Goal: Check status: Check status

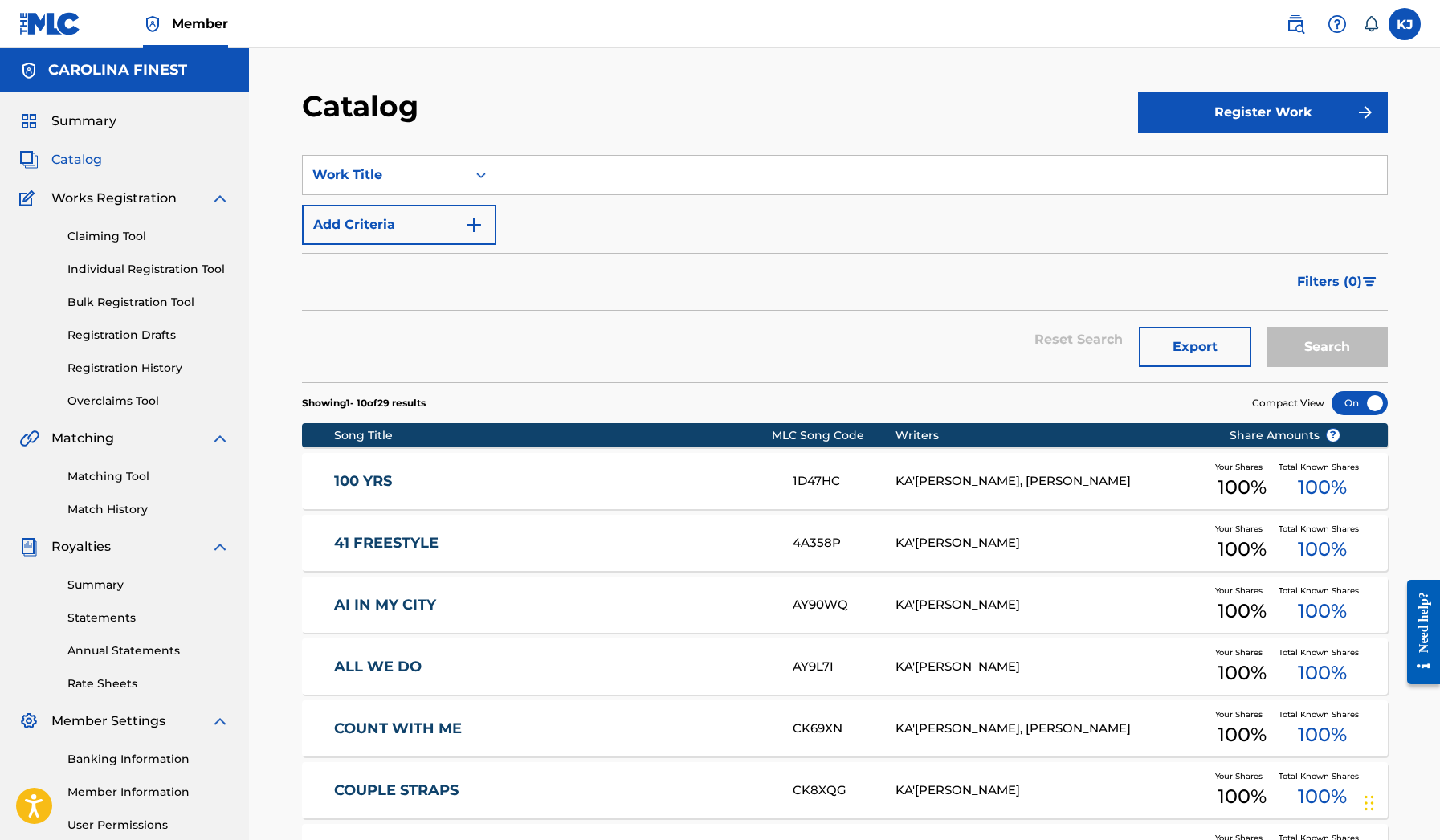
click at [93, 167] on span "Catalog" at bounding box center [77, 160] width 51 height 20
click at [89, 161] on span "Catalog" at bounding box center [77, 160] width 51 height 20
click at [91, 137] on div "Summary Catalog Works Registration Claiming Tool Individual Registration Tool B…" at bounding box center [124, 505] width 249 height 826
click at [91, 129] on span "Summary" at bounding box center [84, 121] width 65 height 20
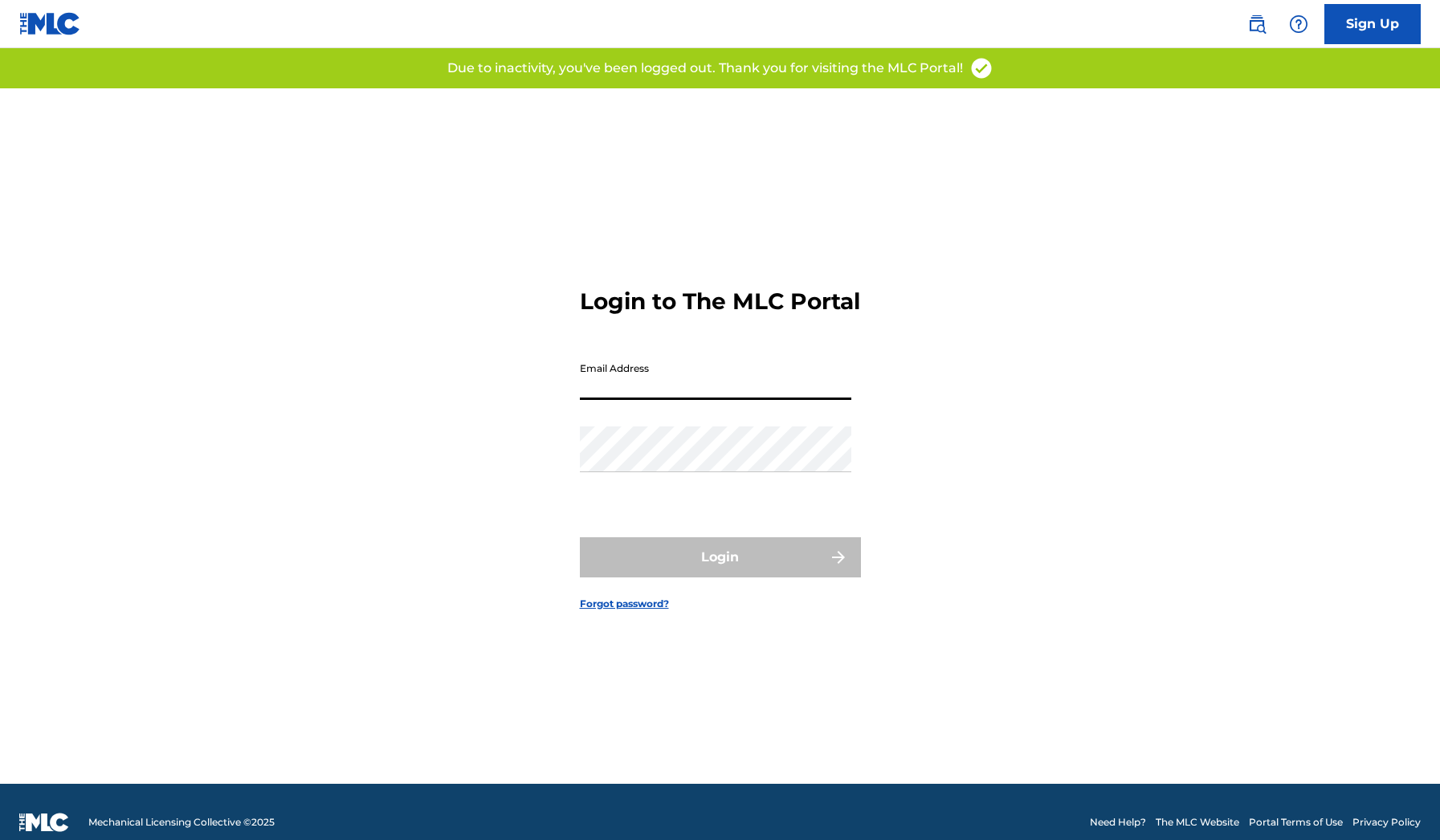
type input "[EMAIL_ADDRESS][DOMAIN_NAME]"
click at [720, 571] on button "Login" at bounding box center [720, 557] width 281 height 40
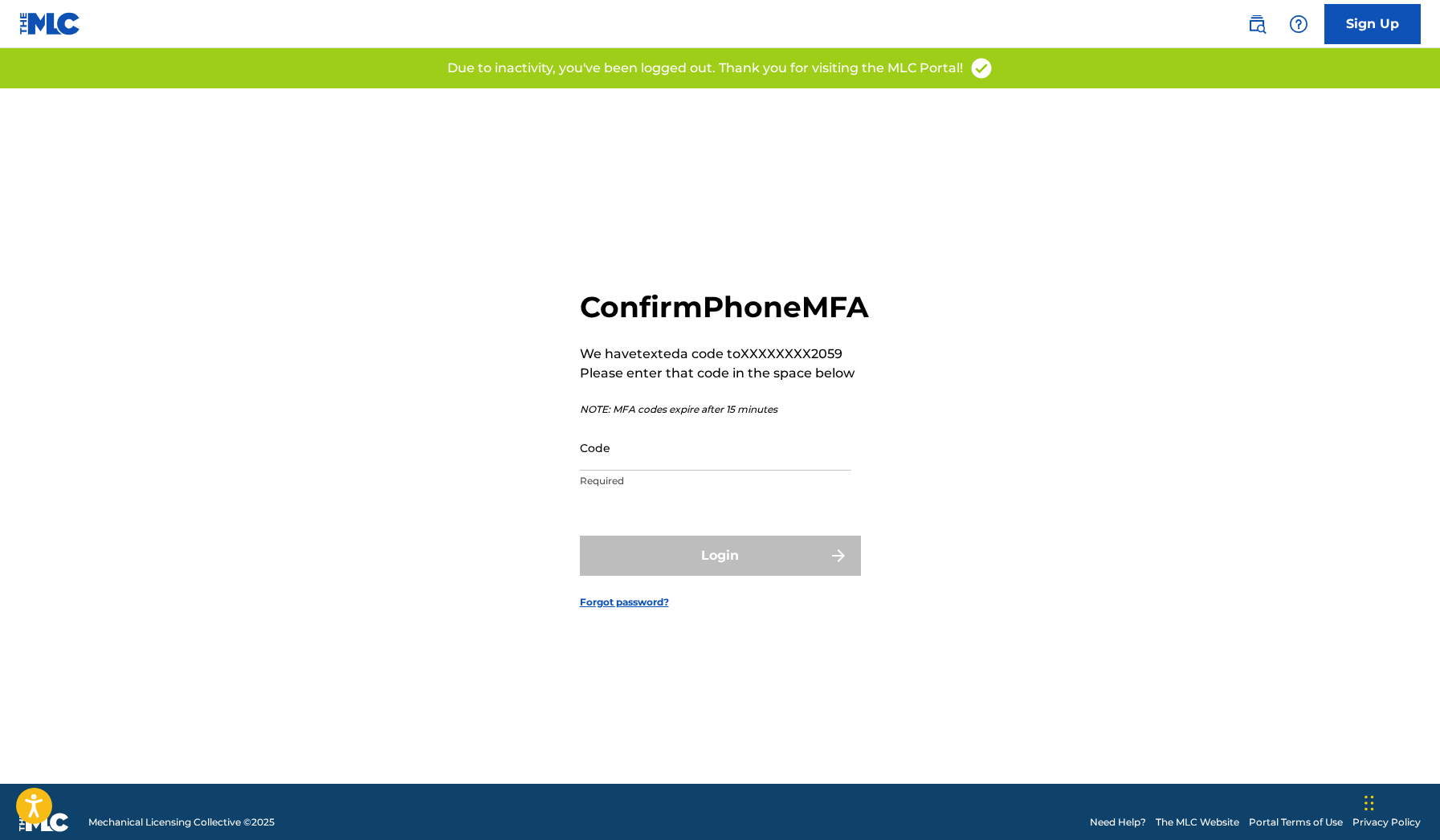
click at [693, 490] on div "Code Required" at bounding box center [715, 461] width 271 height 72
click at [690, 471] on input "Code" at bounding box center [715, 447] width 271 height 46
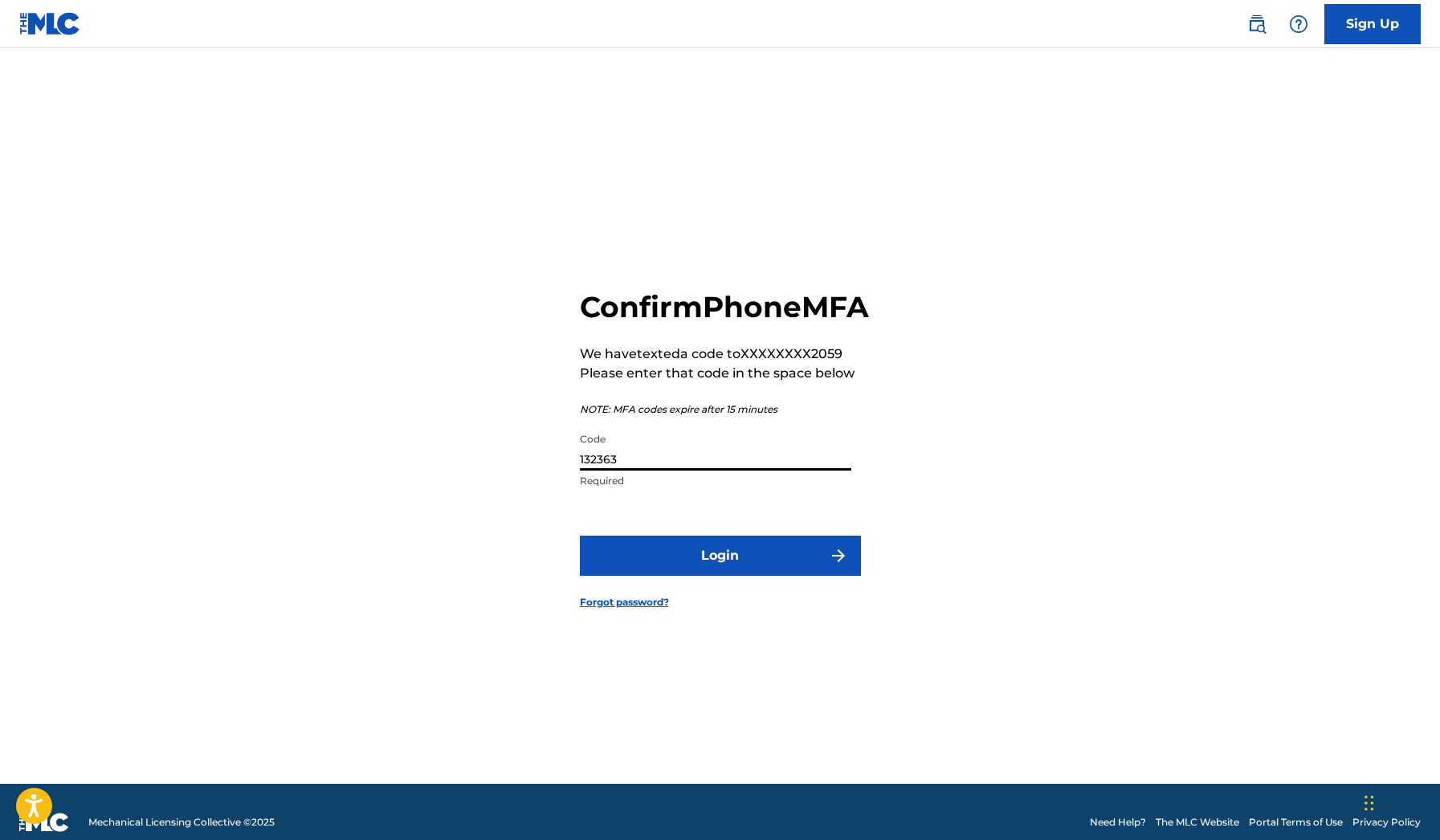
type input "132363"
click at [720, 574] on button "Login" at bounding box center [720, 555] width 281 height 40
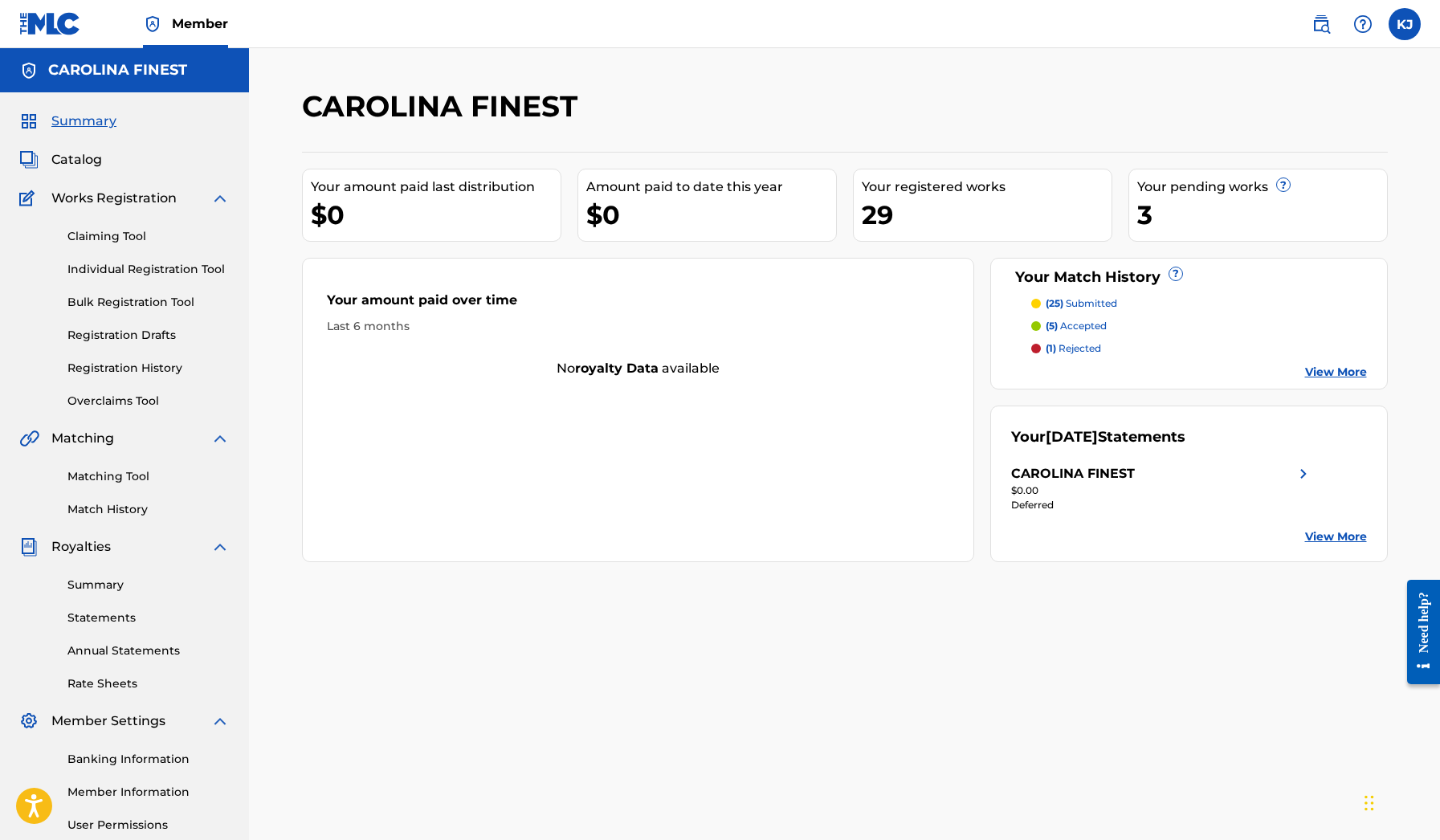
click at [1073, 326] on p "(5) accepted" at bounding box center [1076, 326] width 61 height 15
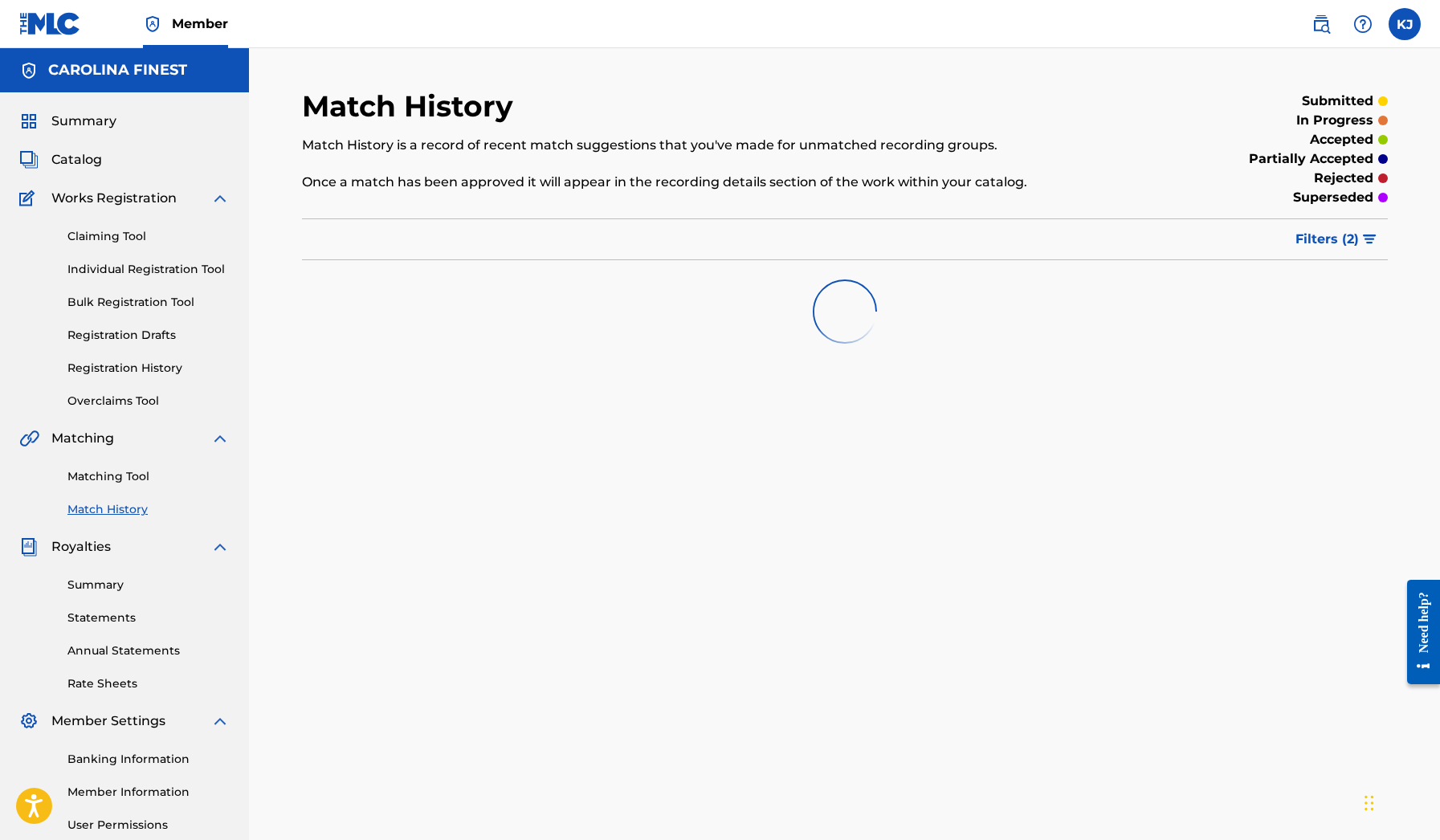
click at [1370, 242] on img "submit" at bounding box center [1370, 240] width 14 height 10
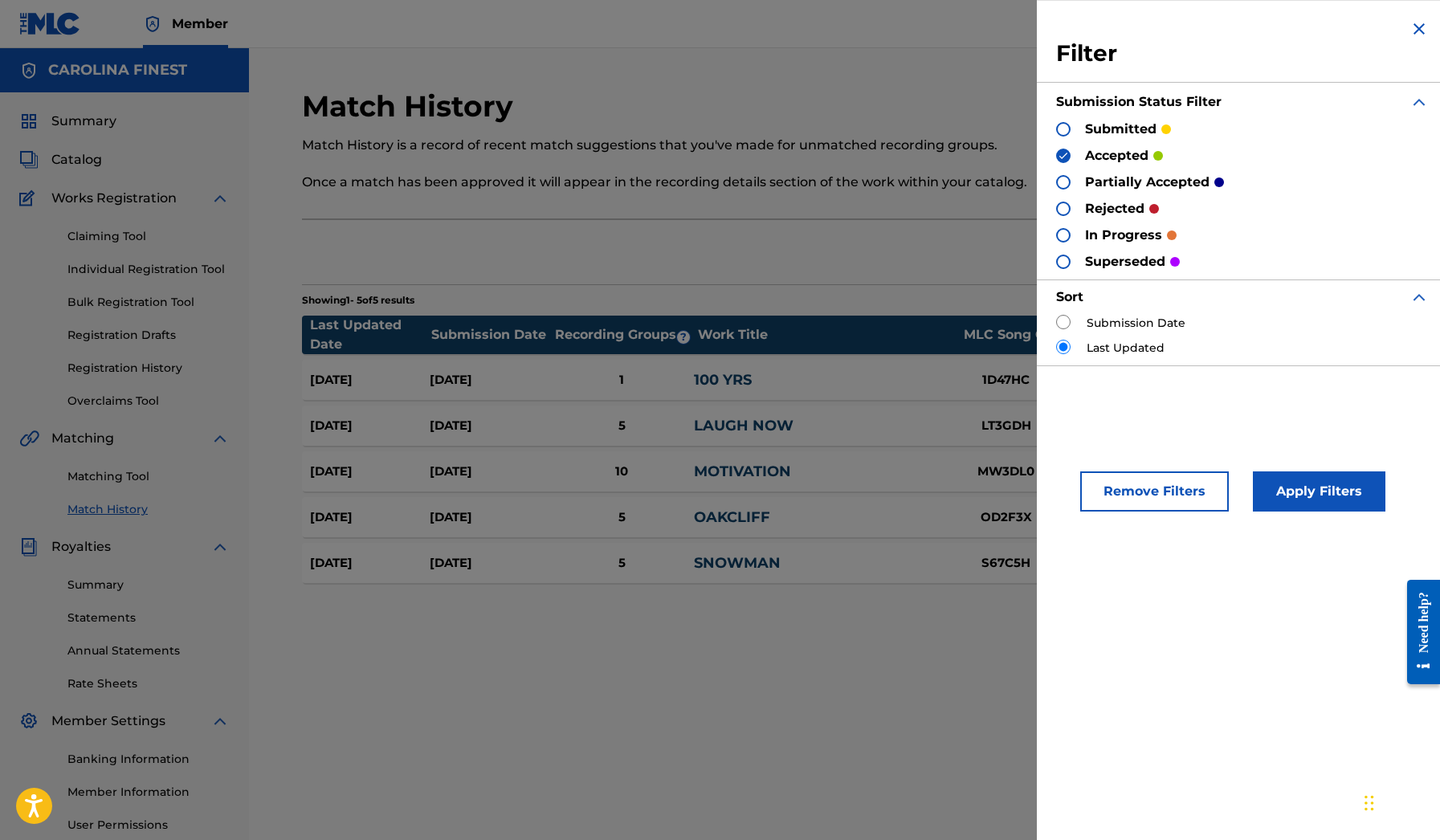
click at [1312, 490] on button "Apply Filters" at bounding box center [1319, 491] width 132 height 40
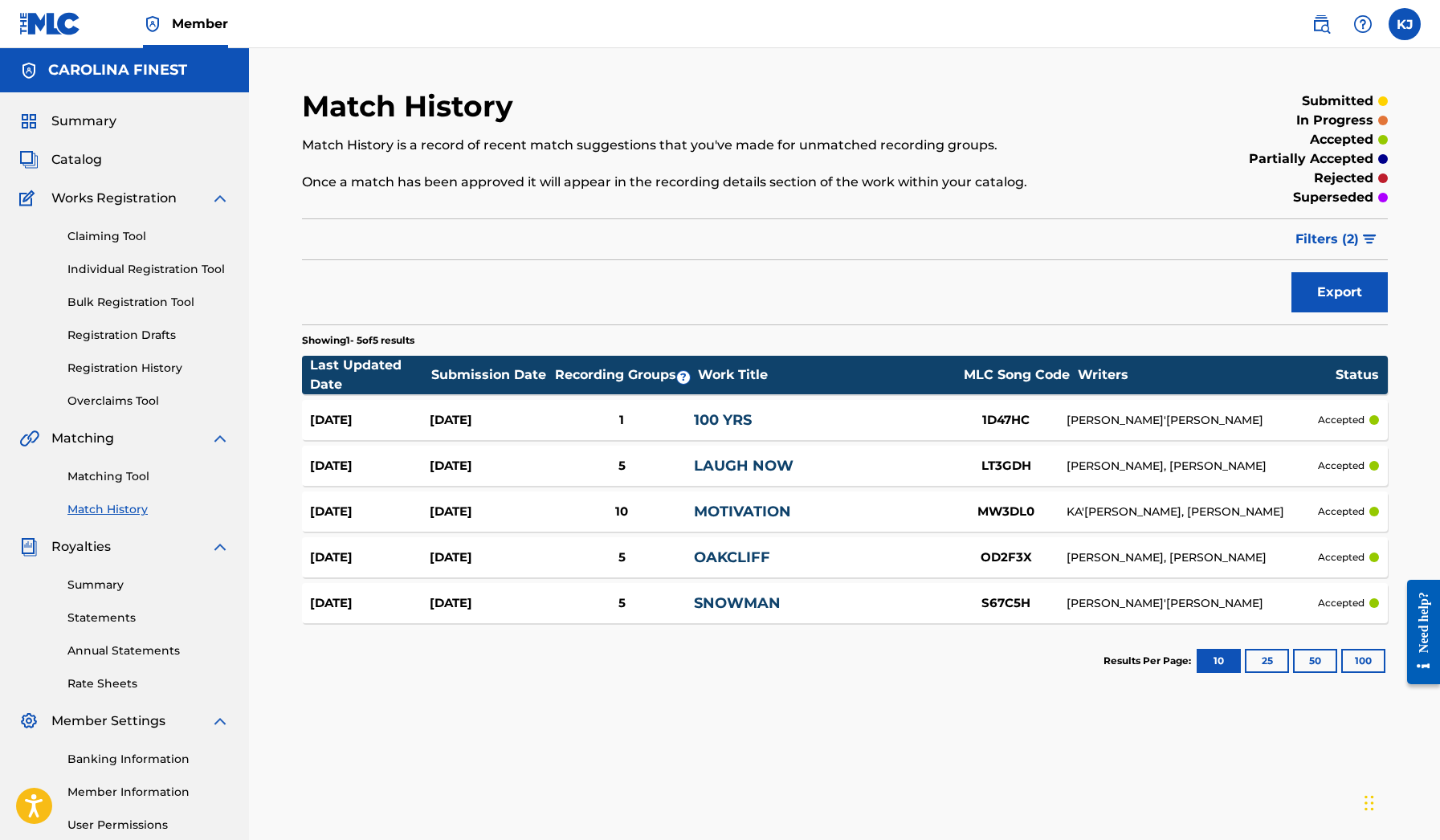
click at [808, 601] on div "SNOWMAN" at bounding box center [820, 603] width 253 height 22
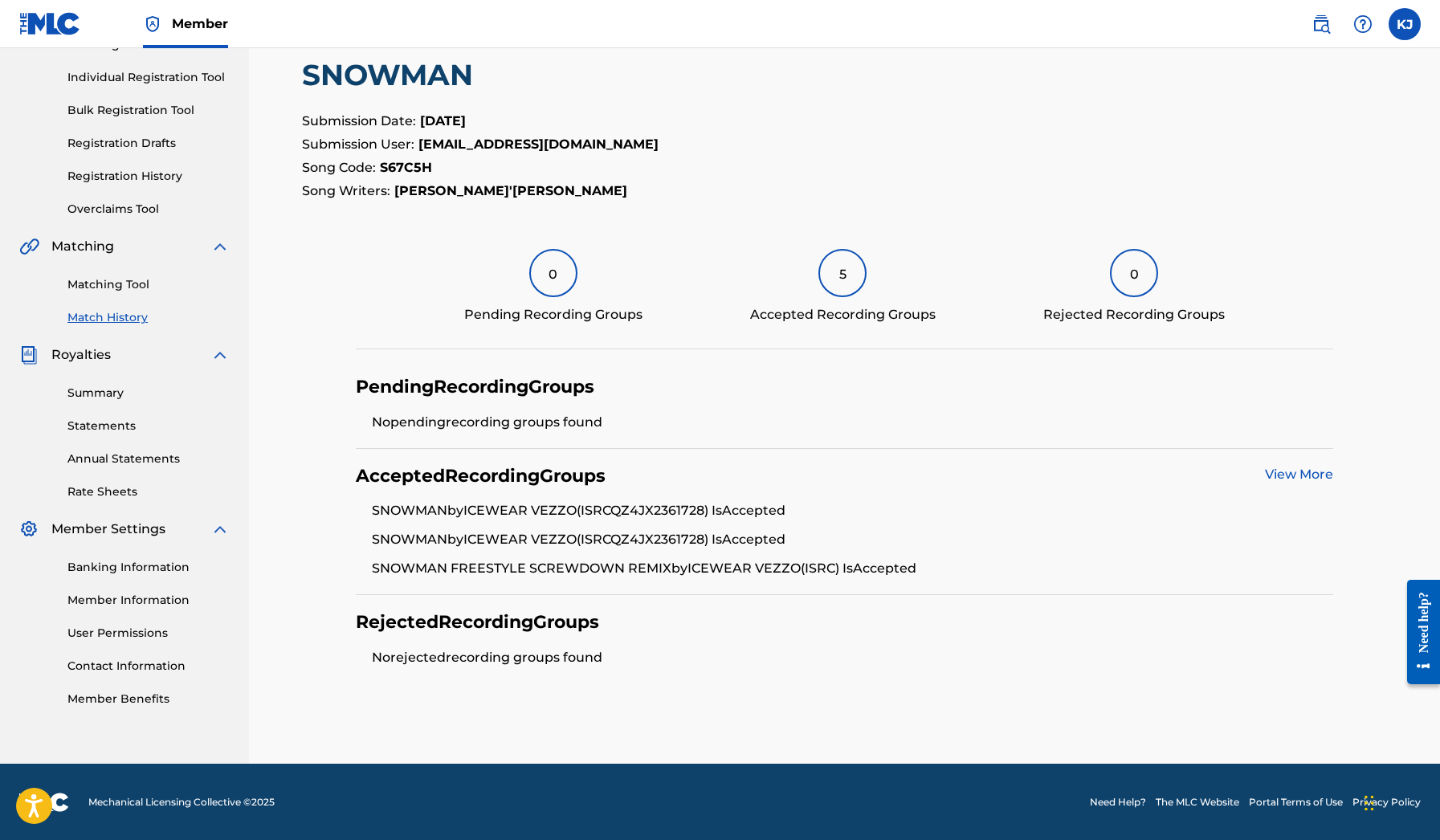
scroll to position [191, 0]
click at [1299, 479] on link "View More" at bounding box center [1299, 475] width 69 height 16
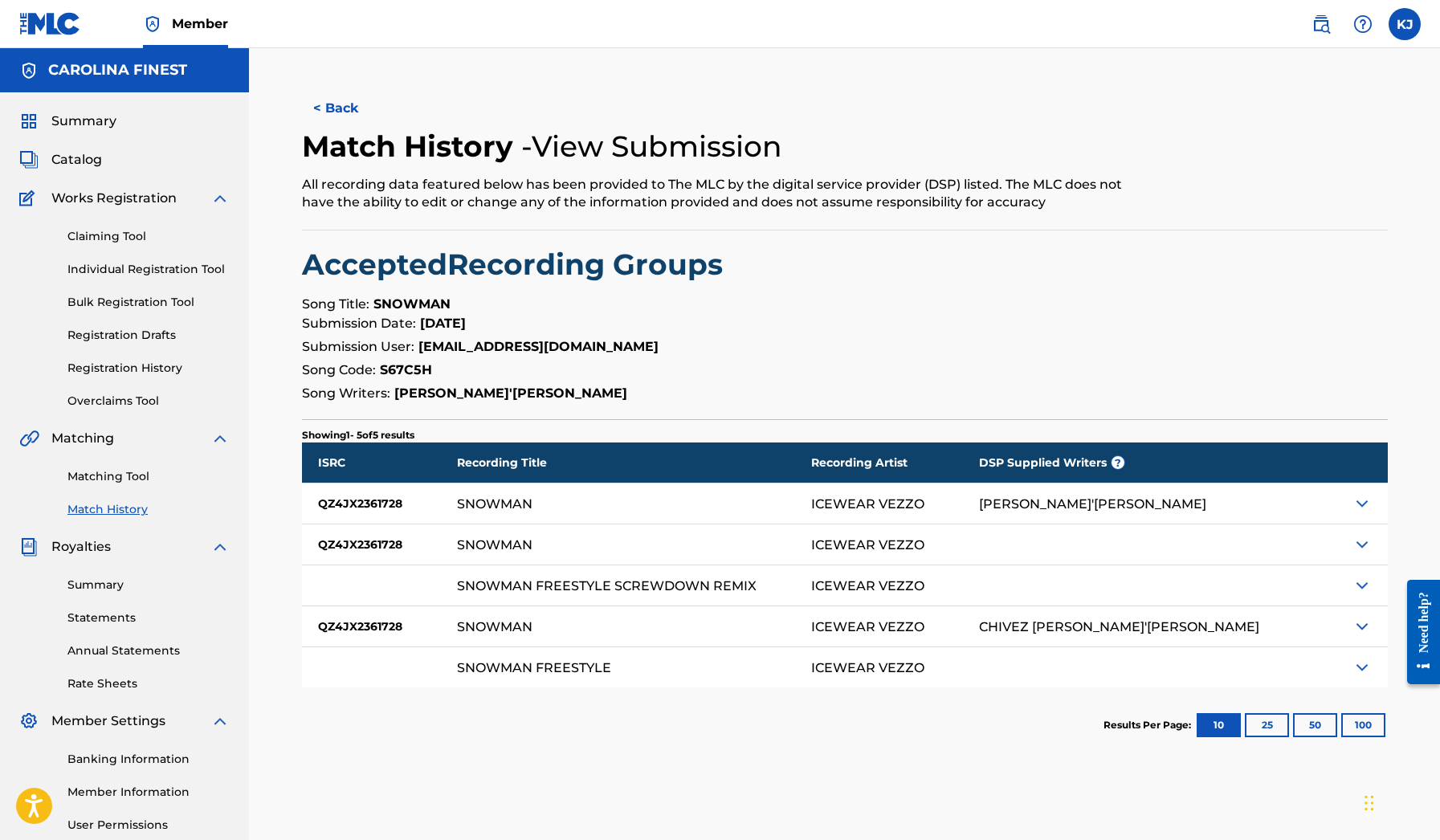
click at [1368, 508] on img at bounding box center [1363, 504] width 20 height 20
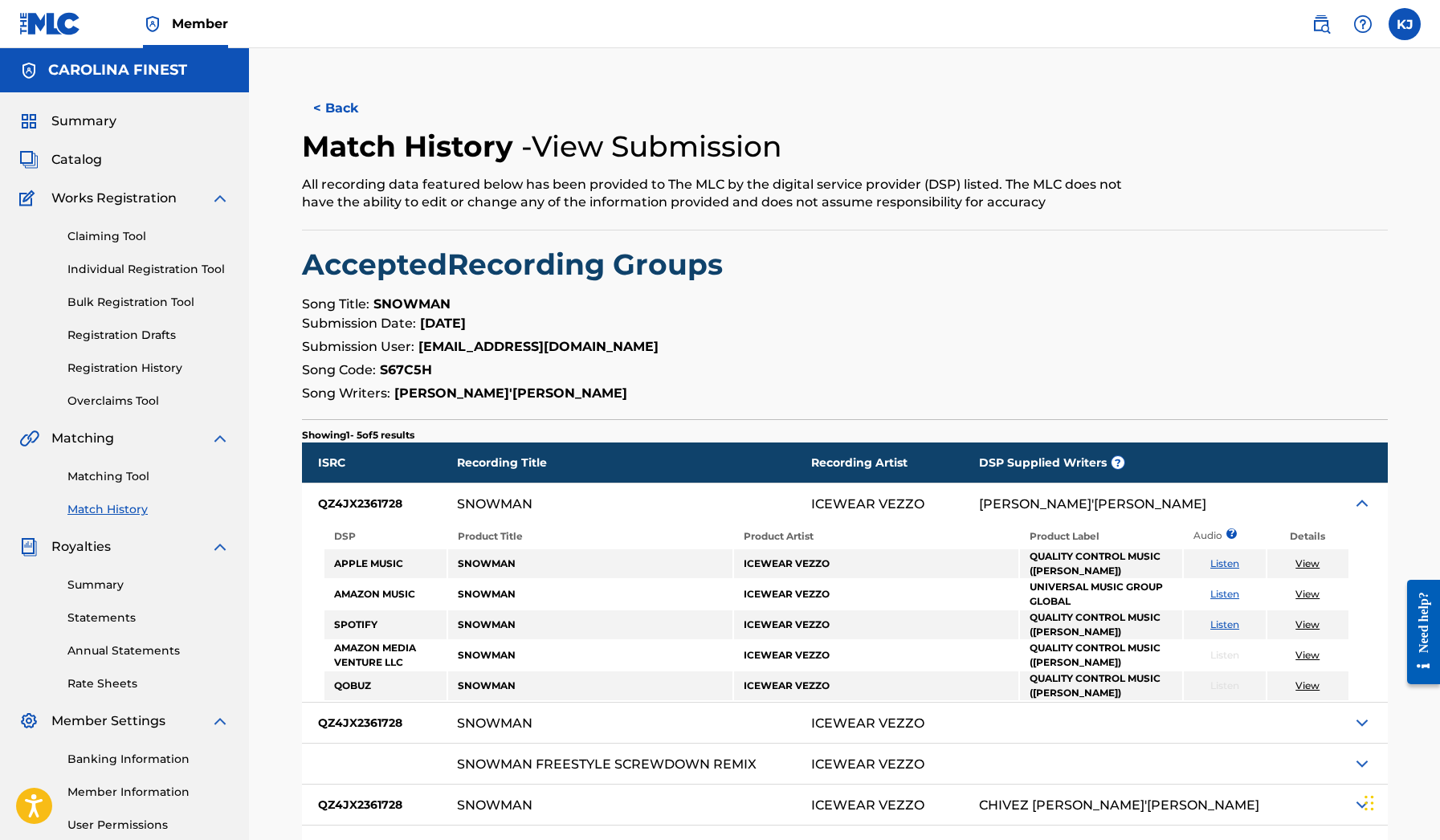
click at [1368, 508] on img at bounding box center [1363, 504] width 20 height 20
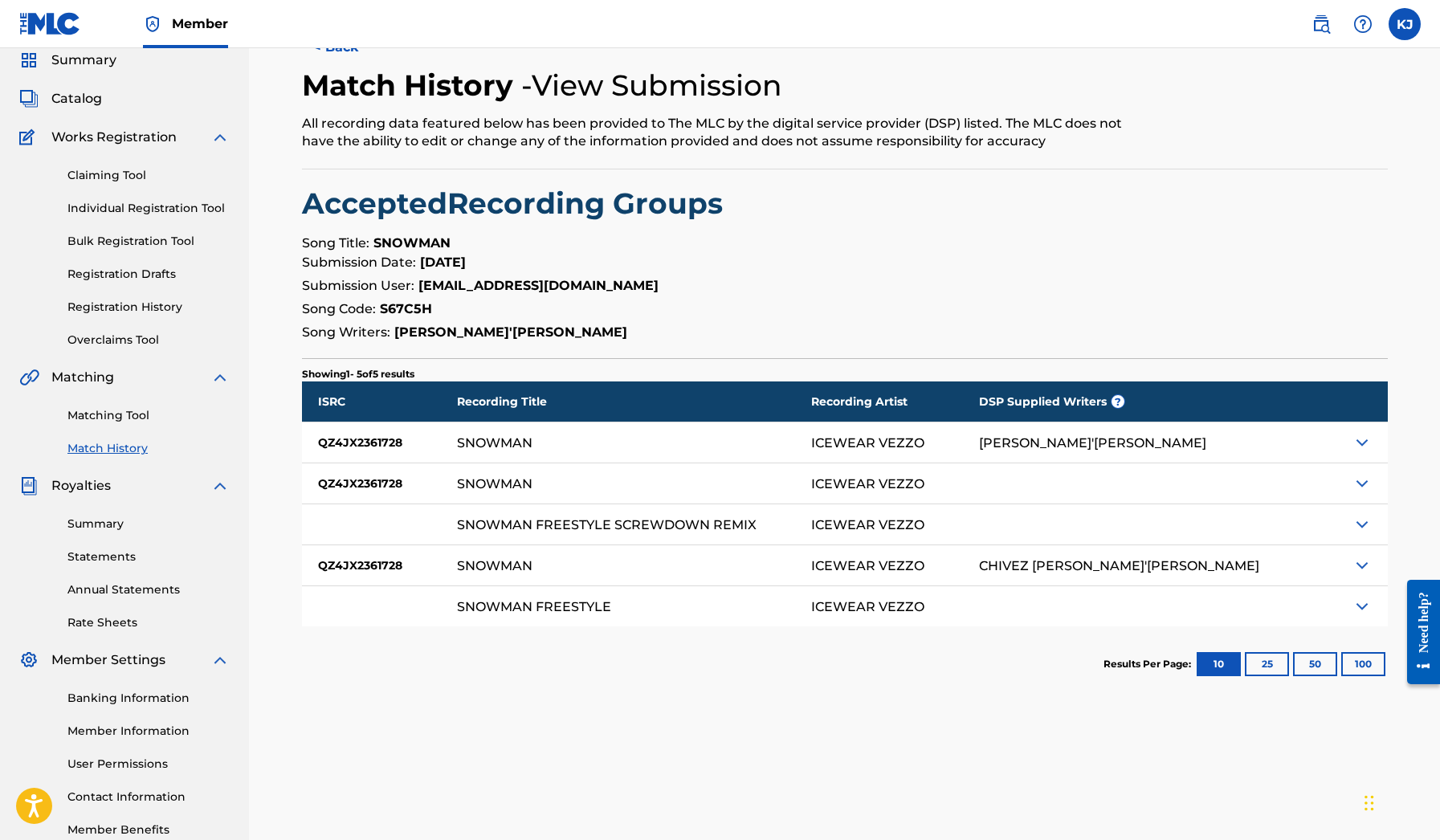
scroll to position [67, 0]
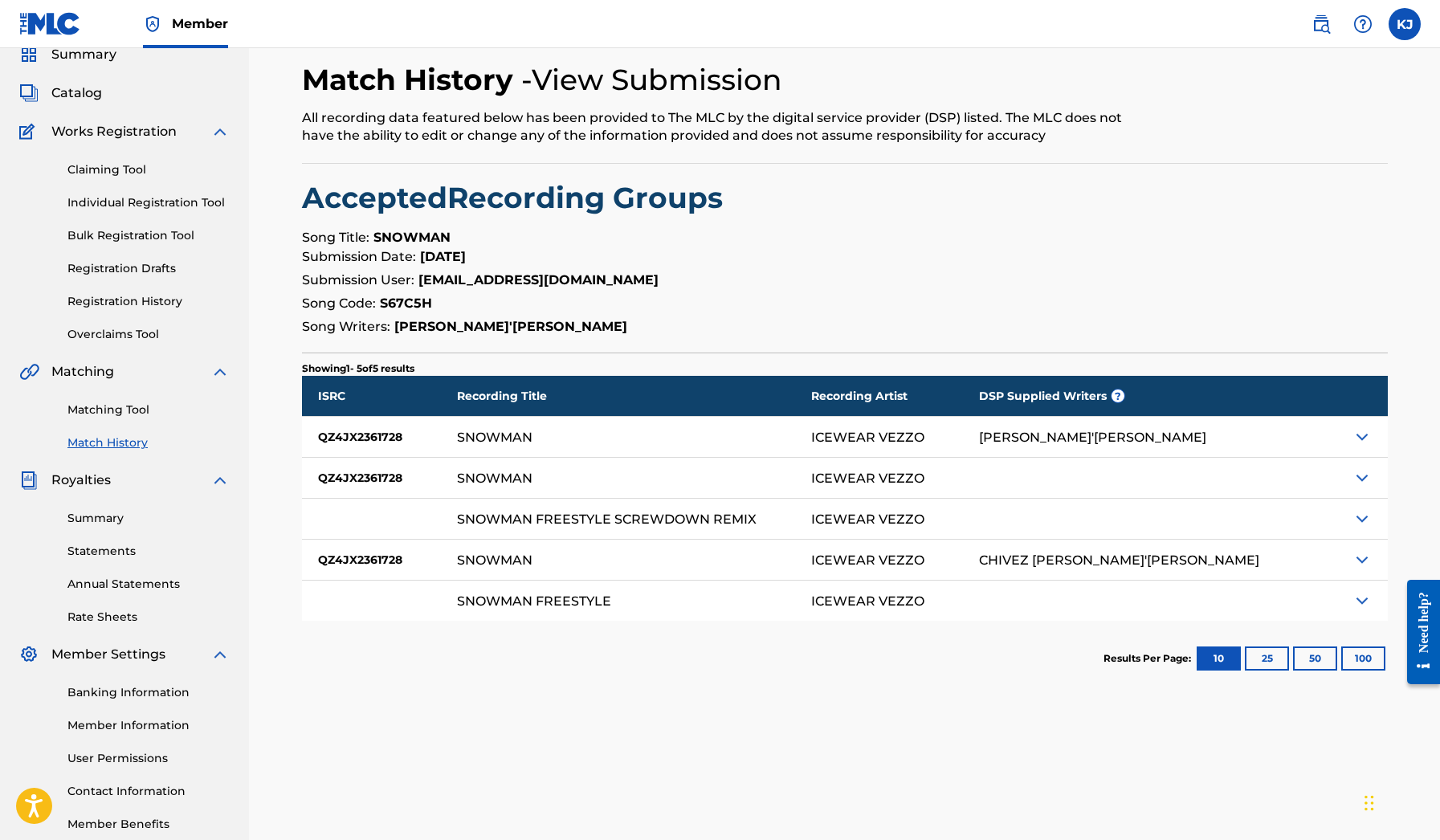
click at [1364, 490] on div at bounding box center [1350, 478] width 73 height 40
click at [1364, 484] on img at bounding box center [1363, 478] width 20 height 20
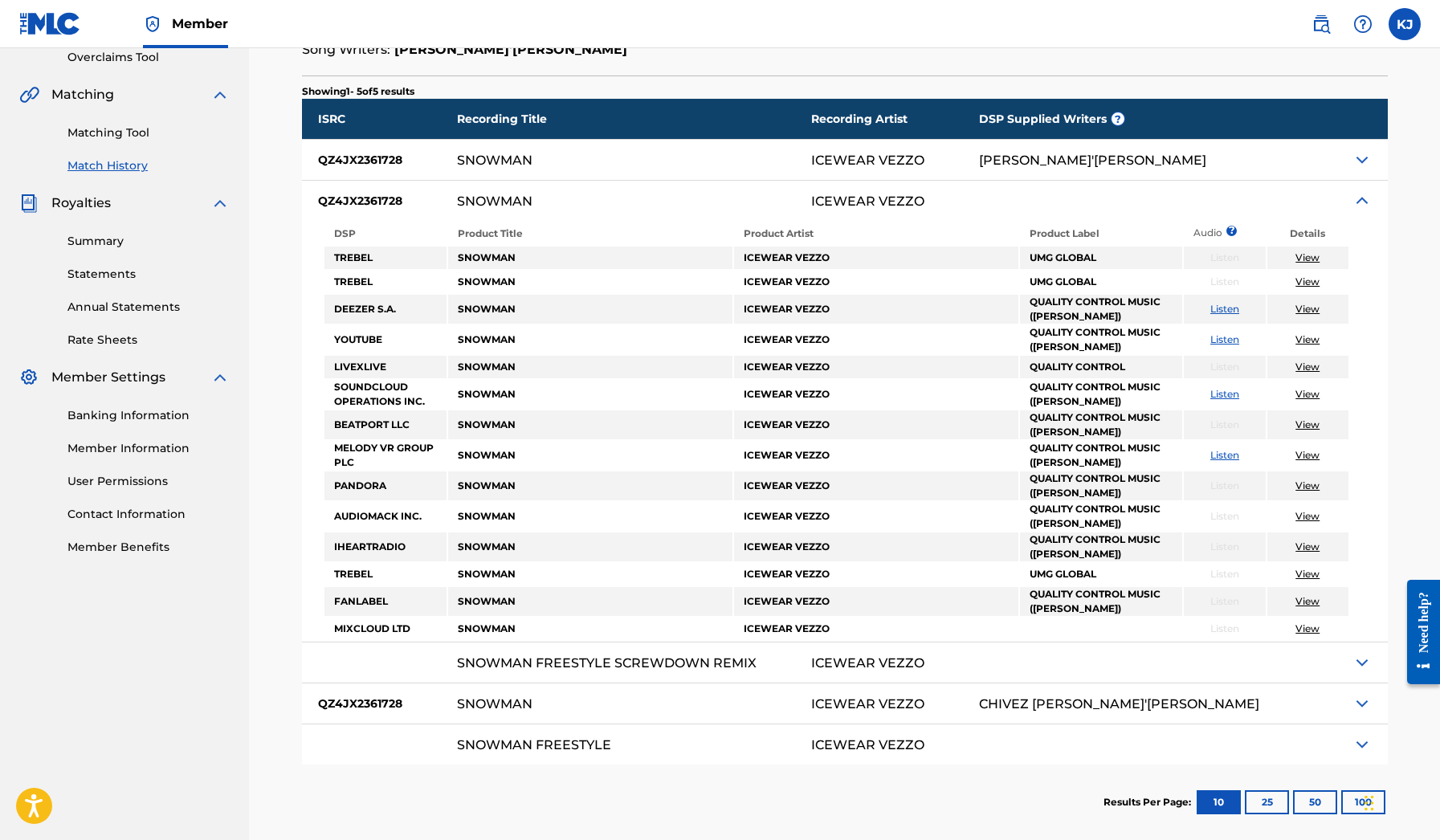
scroll to position [328, 0]
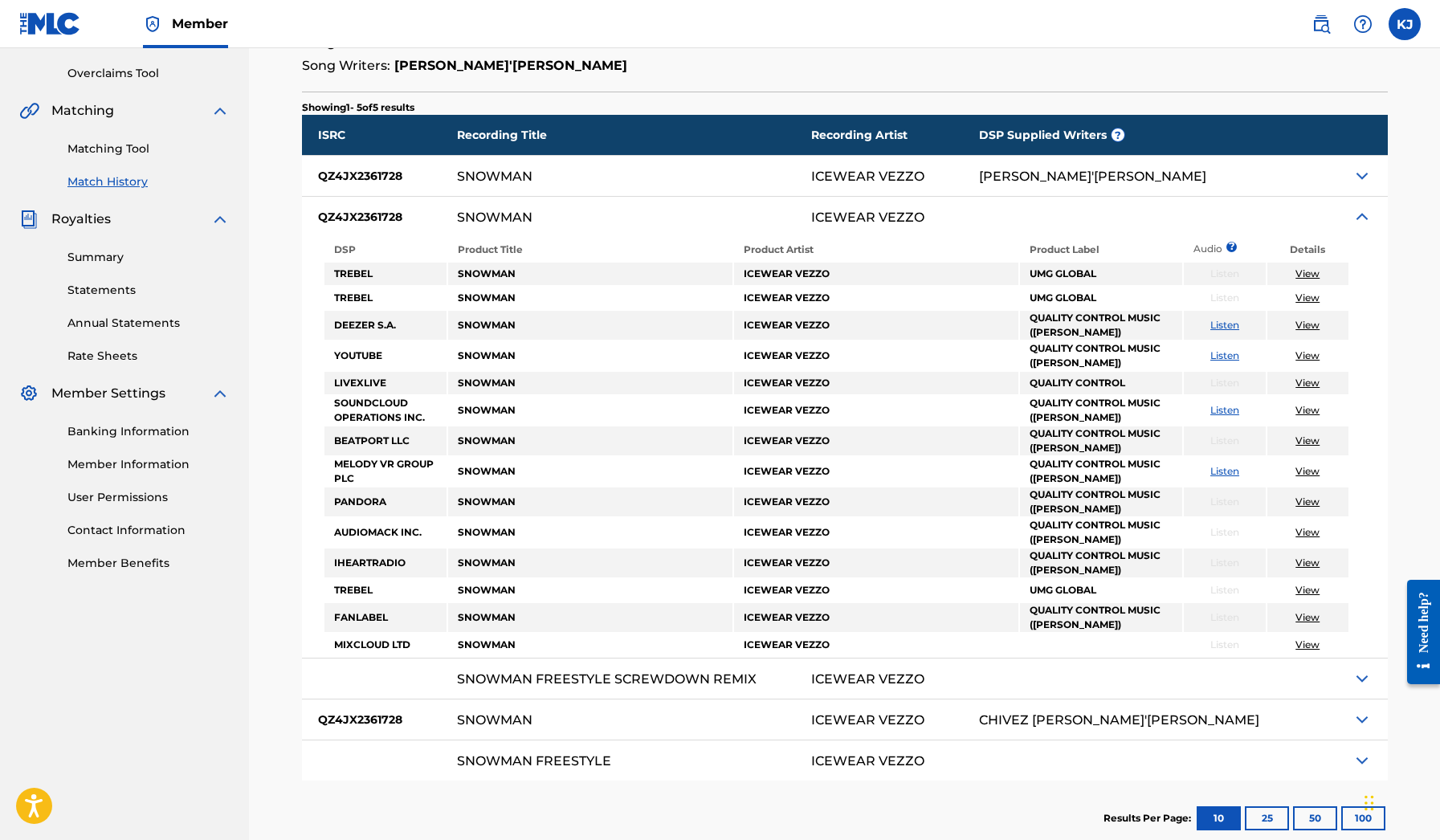
click at [1349, 214] on div at bounding box center [1350, 216] width 73 height 40
click at [1364, 217] on img at bounding box center [1363, 217] width 20 height 20
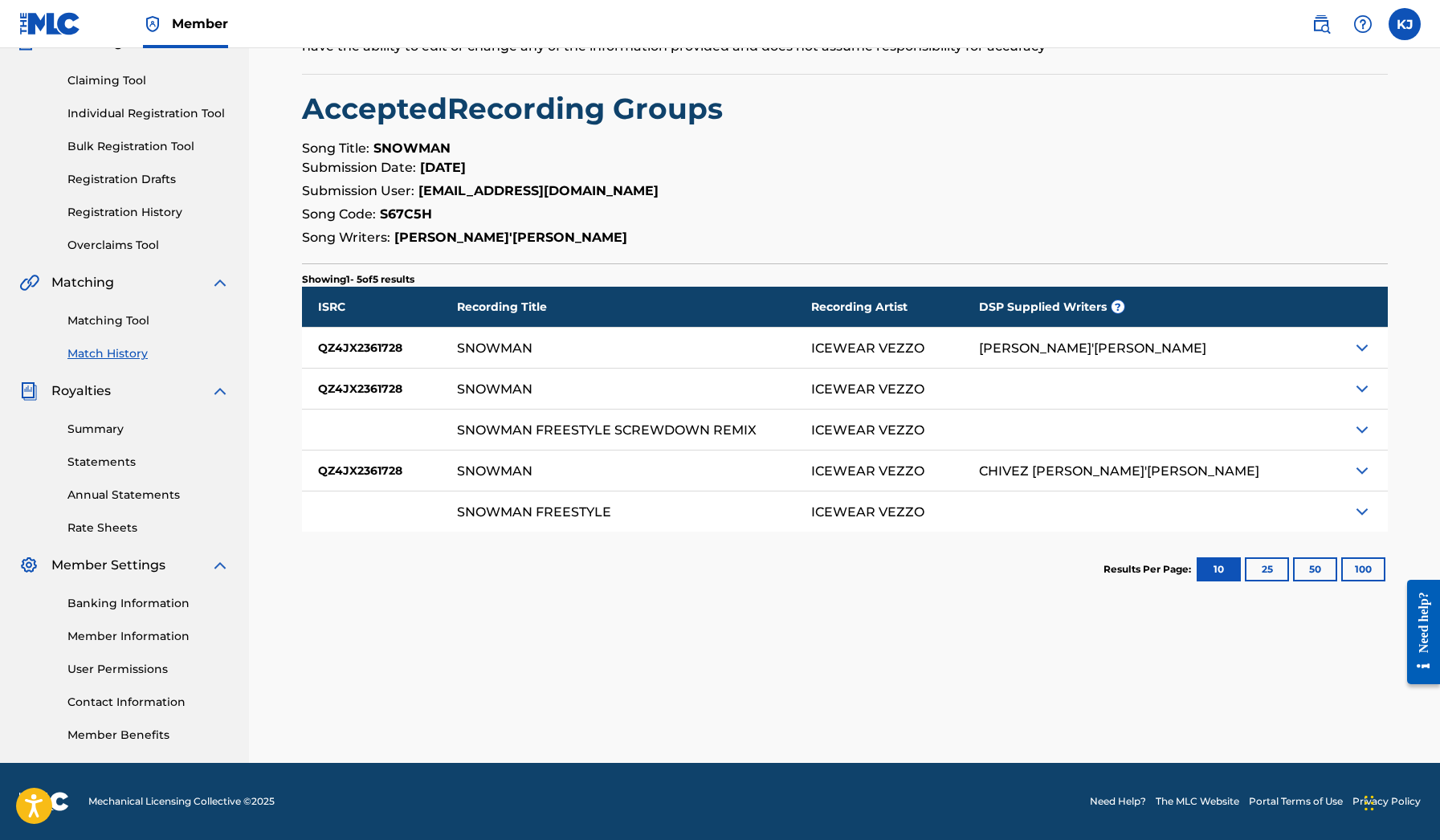
scroll to position [156, 0]
click at [1355, 472] on img at bounding box center [1363, 471] width 20 height 20
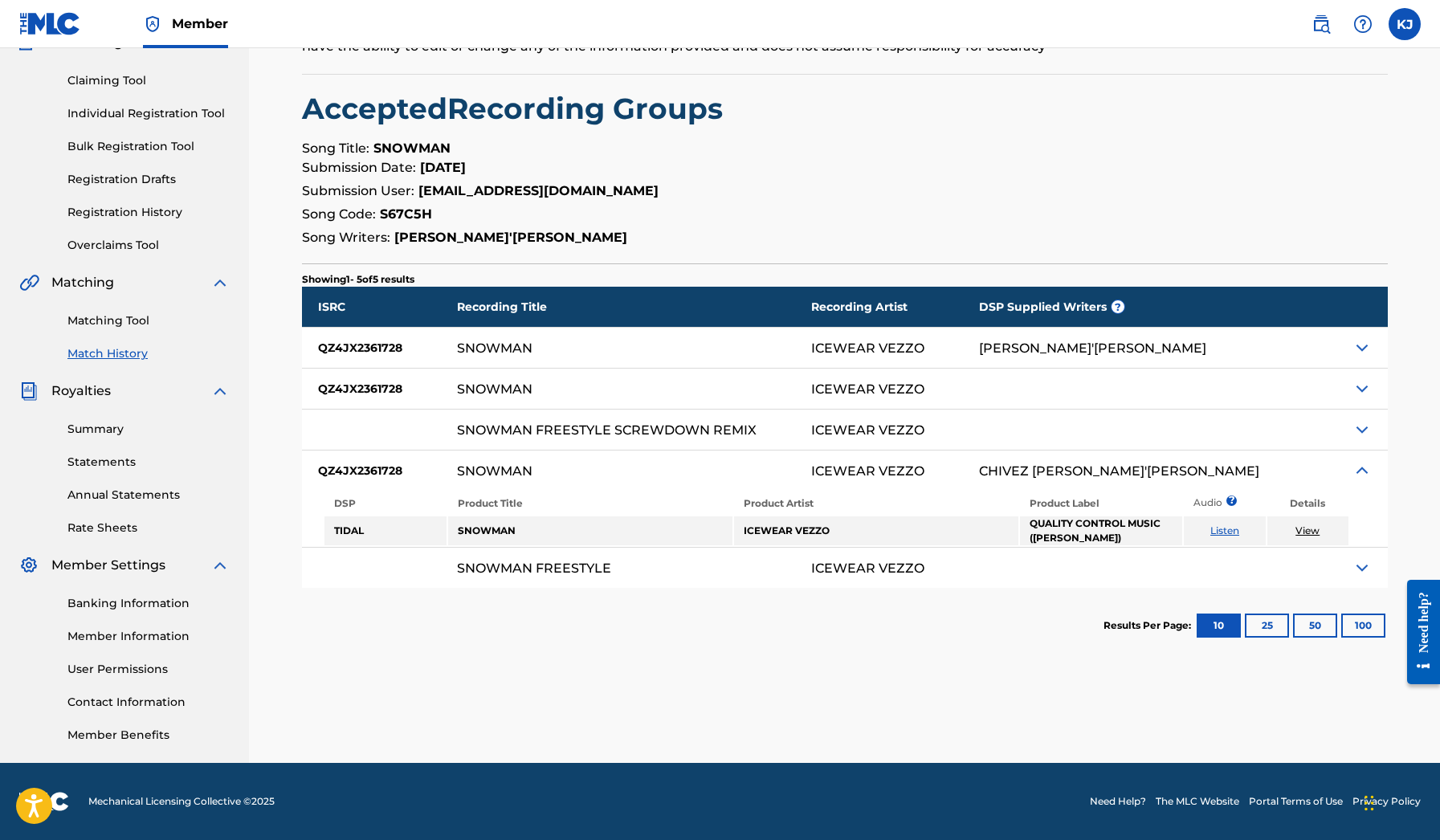
click at [1362, 473] on img at bounding box center [1363, 471] width 20 height 20
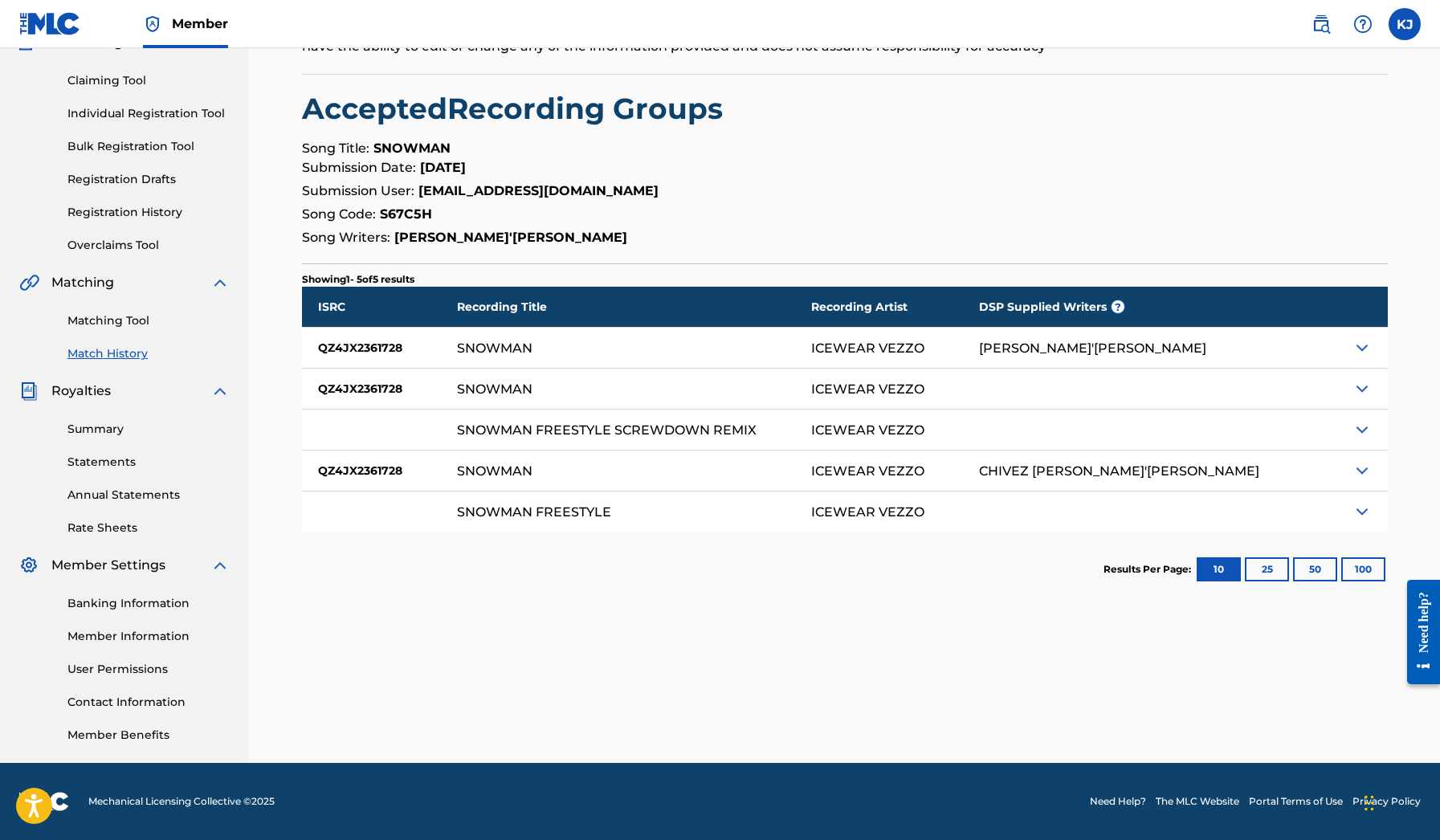
click at [1362, 473] on img at bounding box center [1363, 471] width 20 height 20
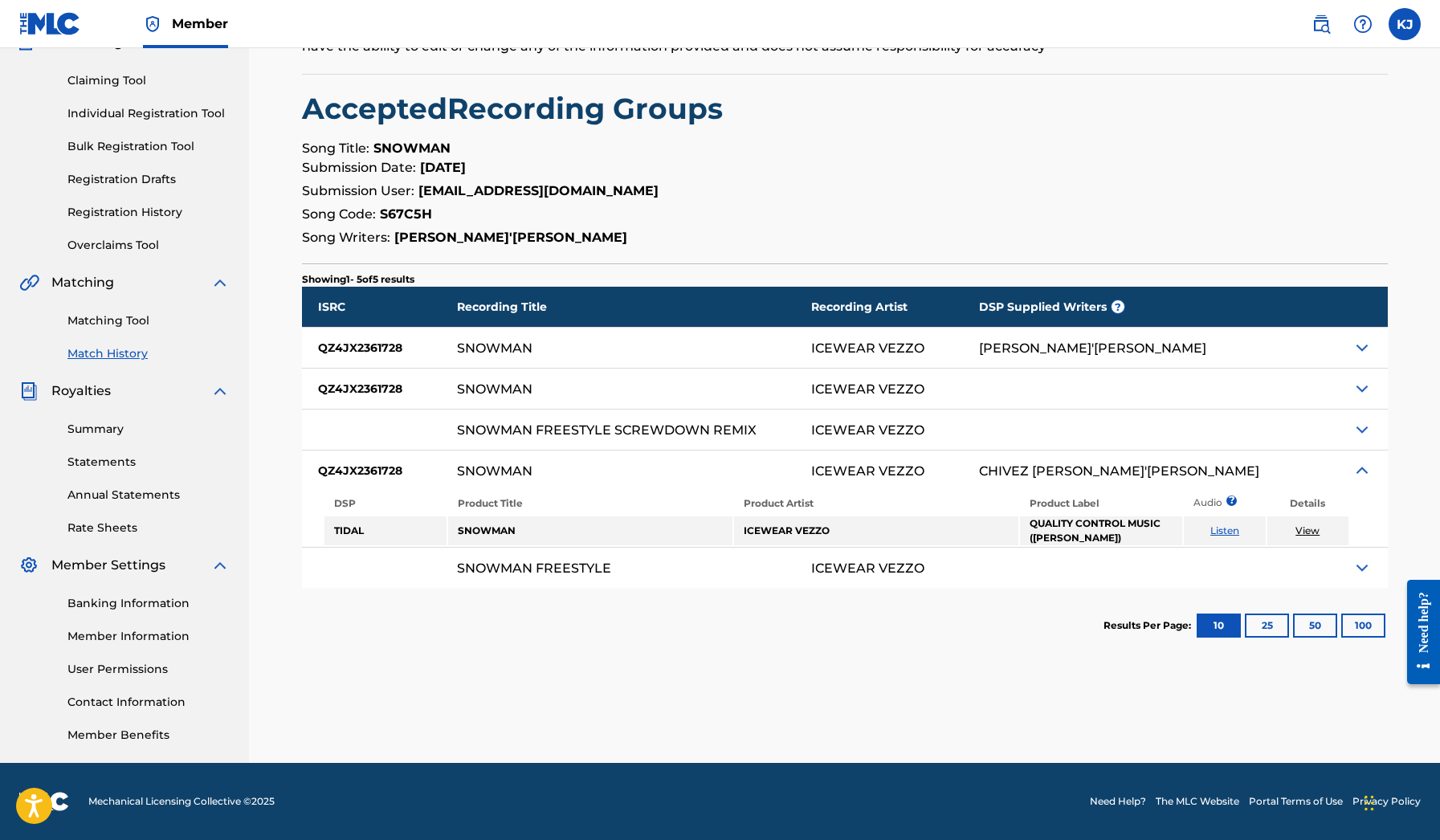
click at [1362, 473] on img at bounding box center [1363, 471] width 20 height 20
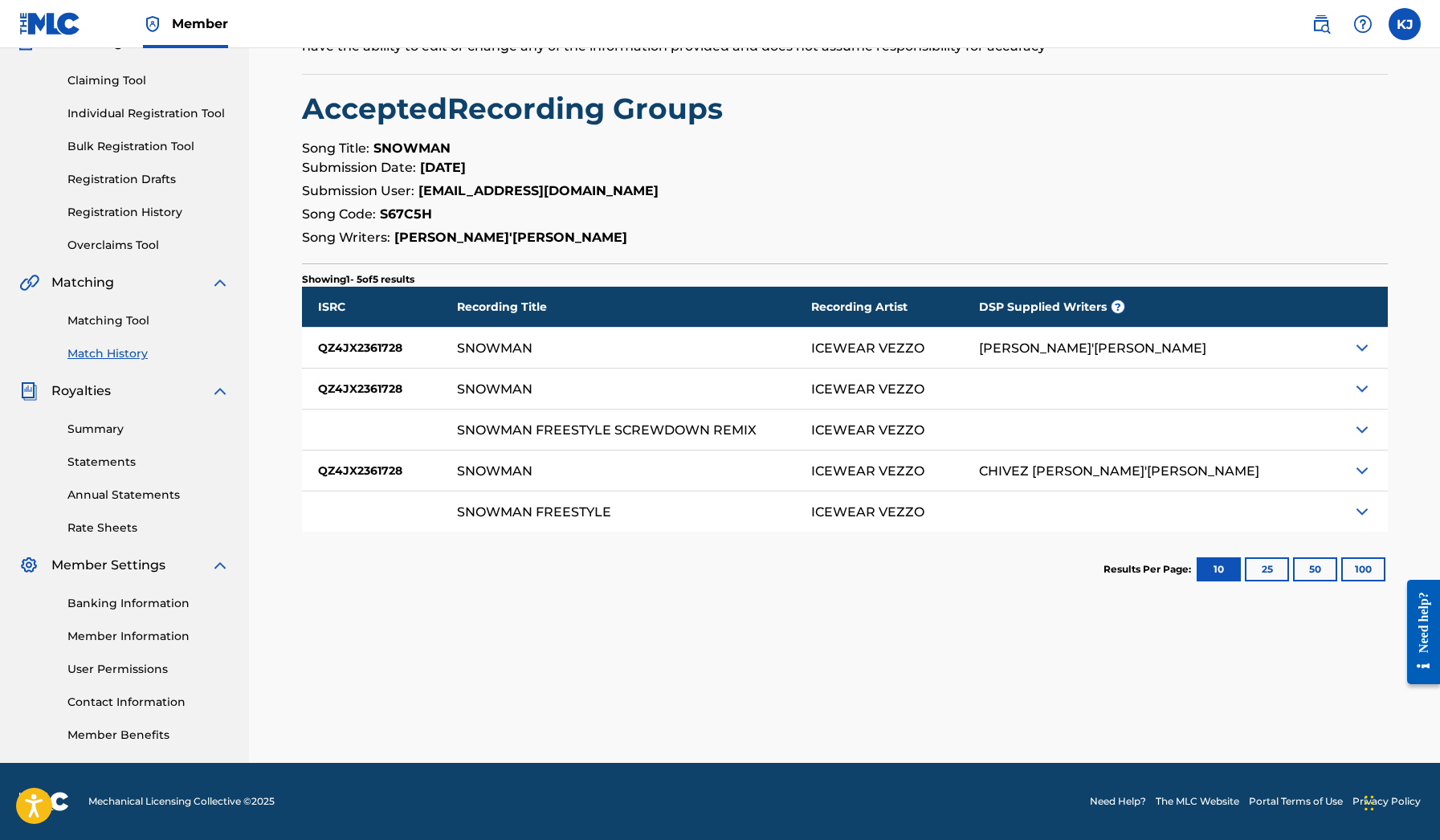
click at [1358, 510] on img at bounding box center [1363, 512] width 20 height 20
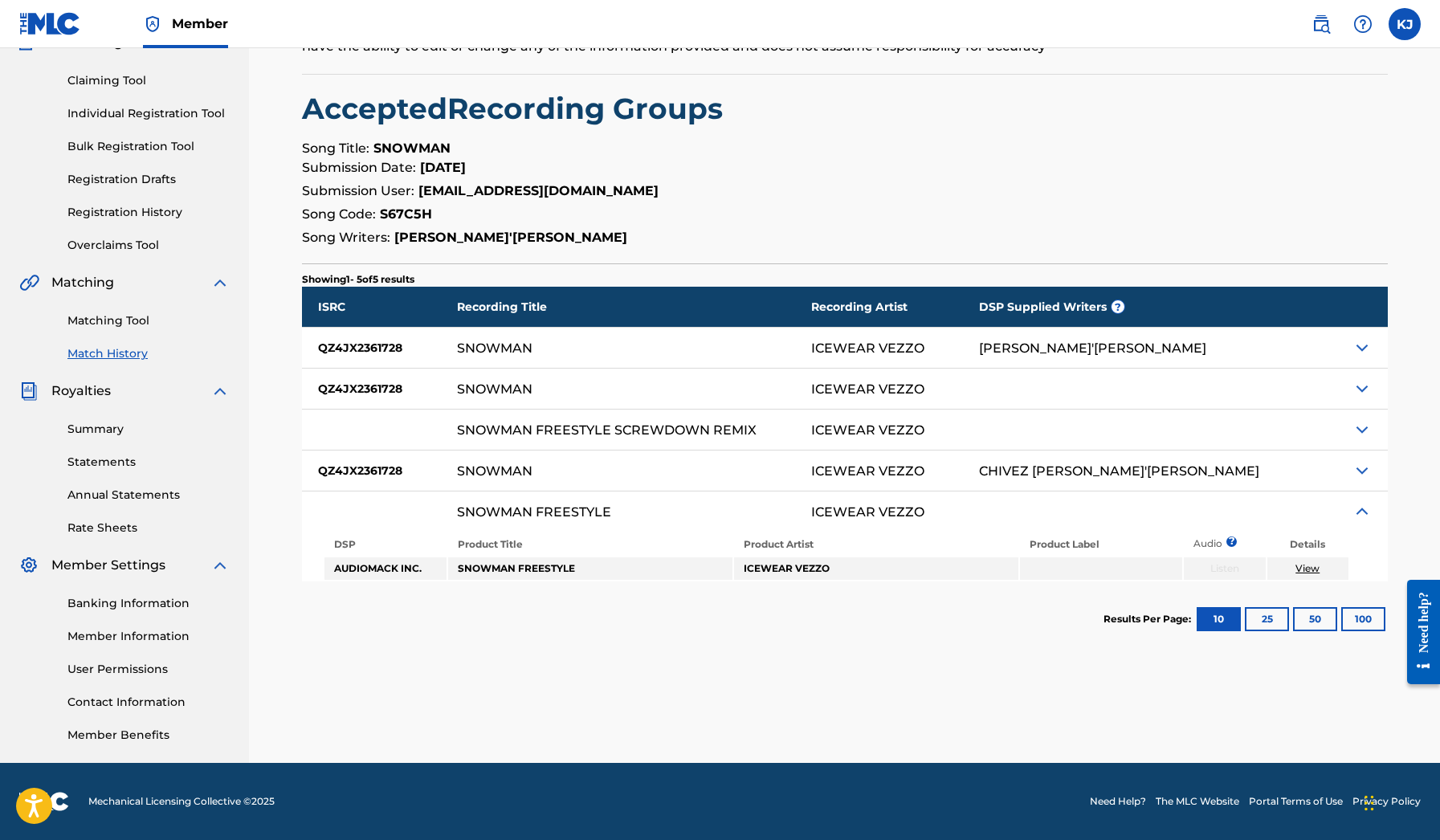
click at [1358, 510] on img at bounding box center [1363, 512] width 20 height 20
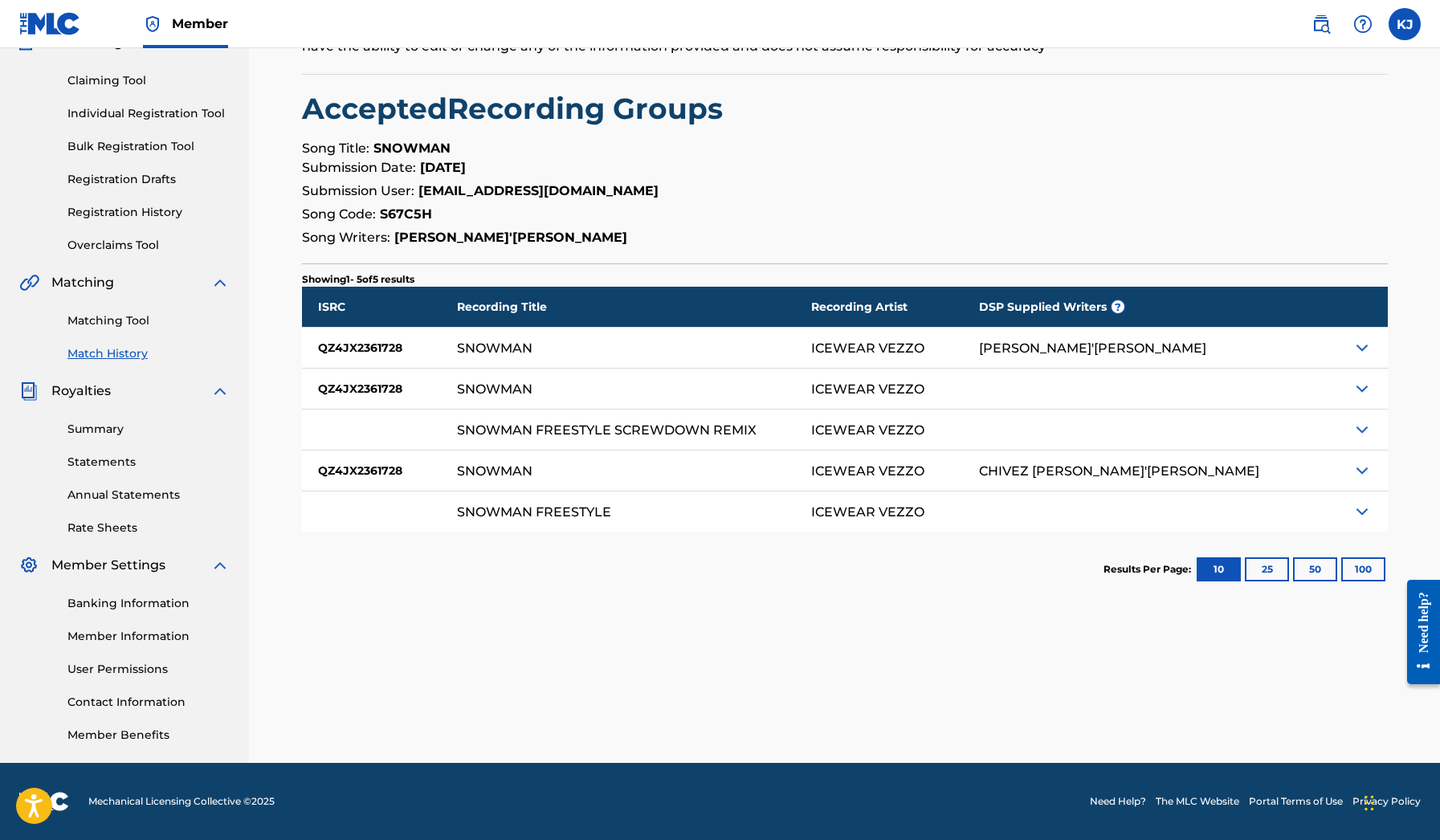
click at [1365, 431] on img at bounding box center [1363, 430] width 20 height 20
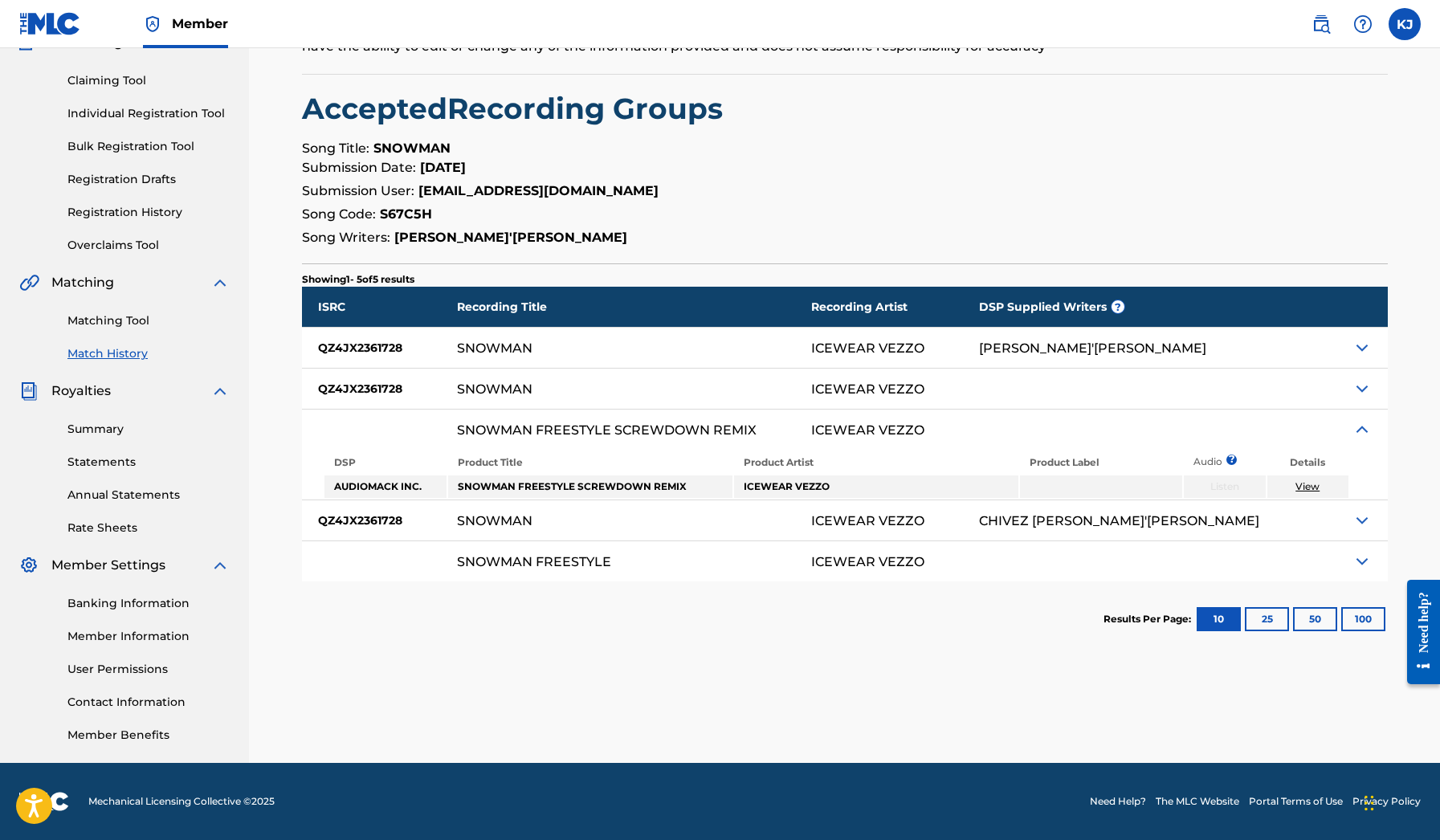
click at [1365, 431] on img at bounding box center [1363, 430] width 20 height 20
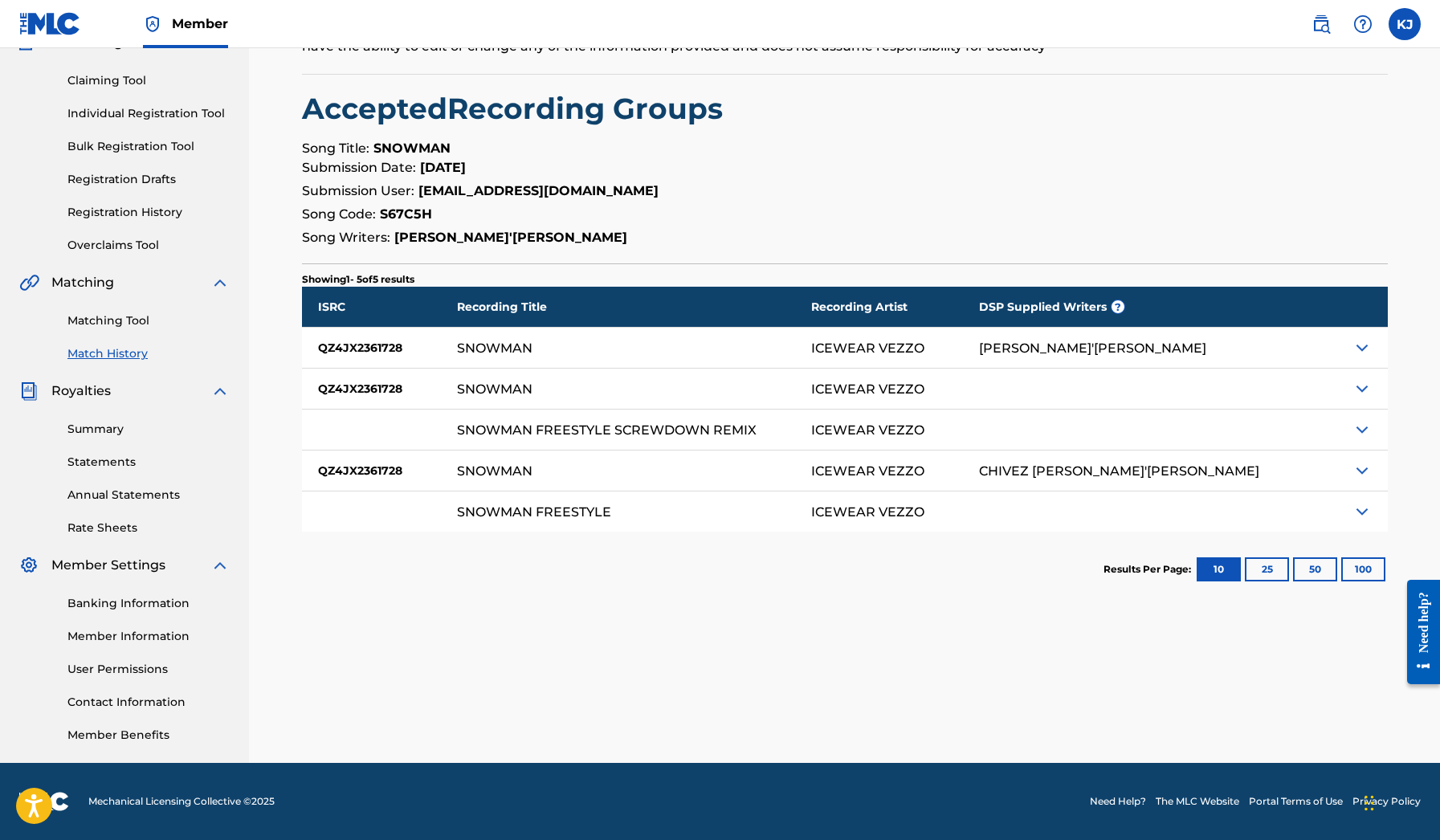
click at [1362, 392] on img at bounding box center [1363, 389] width 20 height 20
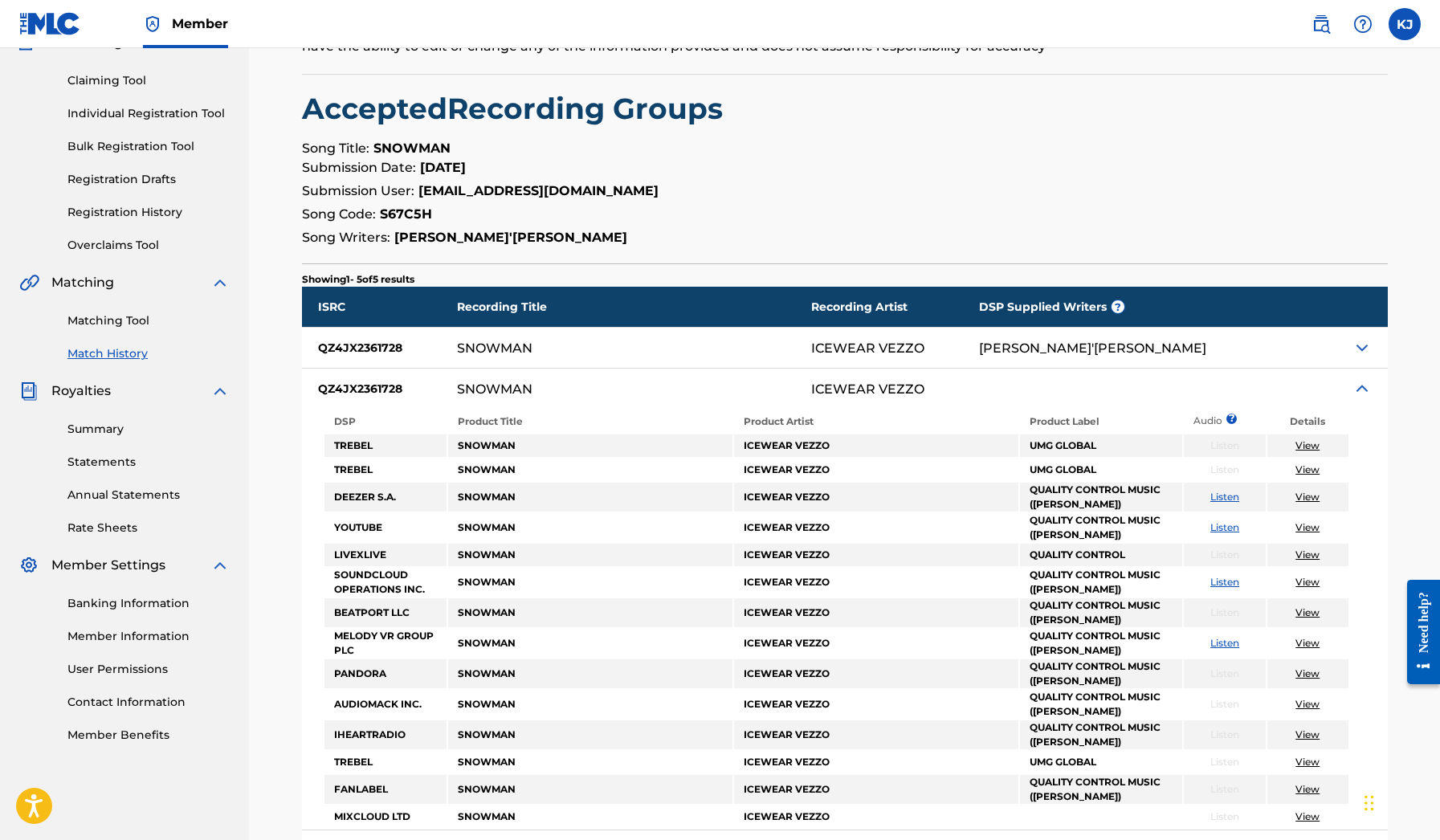
click at [1362, 392] on img at bounding box center [1363, 389] width 20 height 20
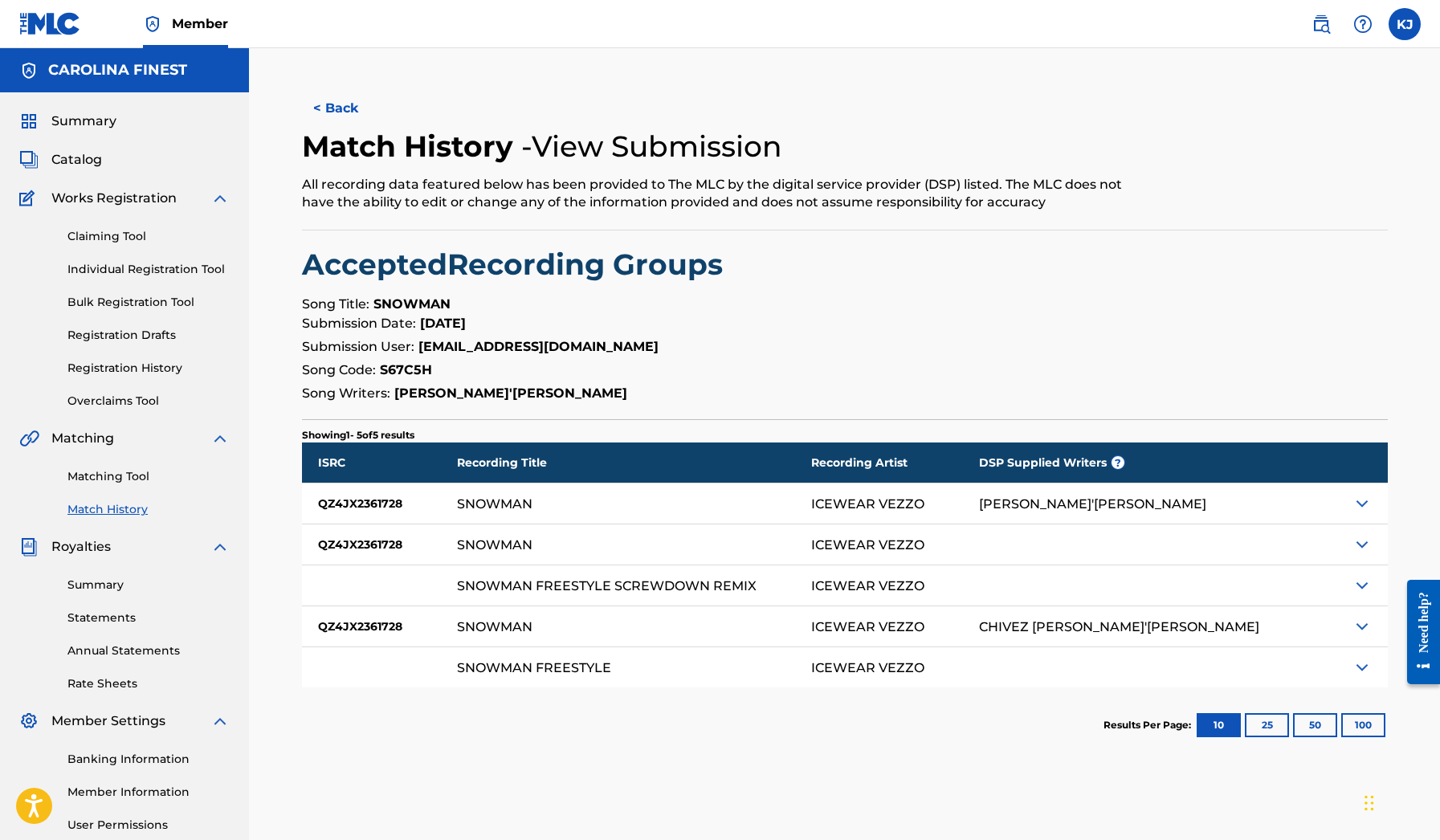
scroll to position [0, 0]
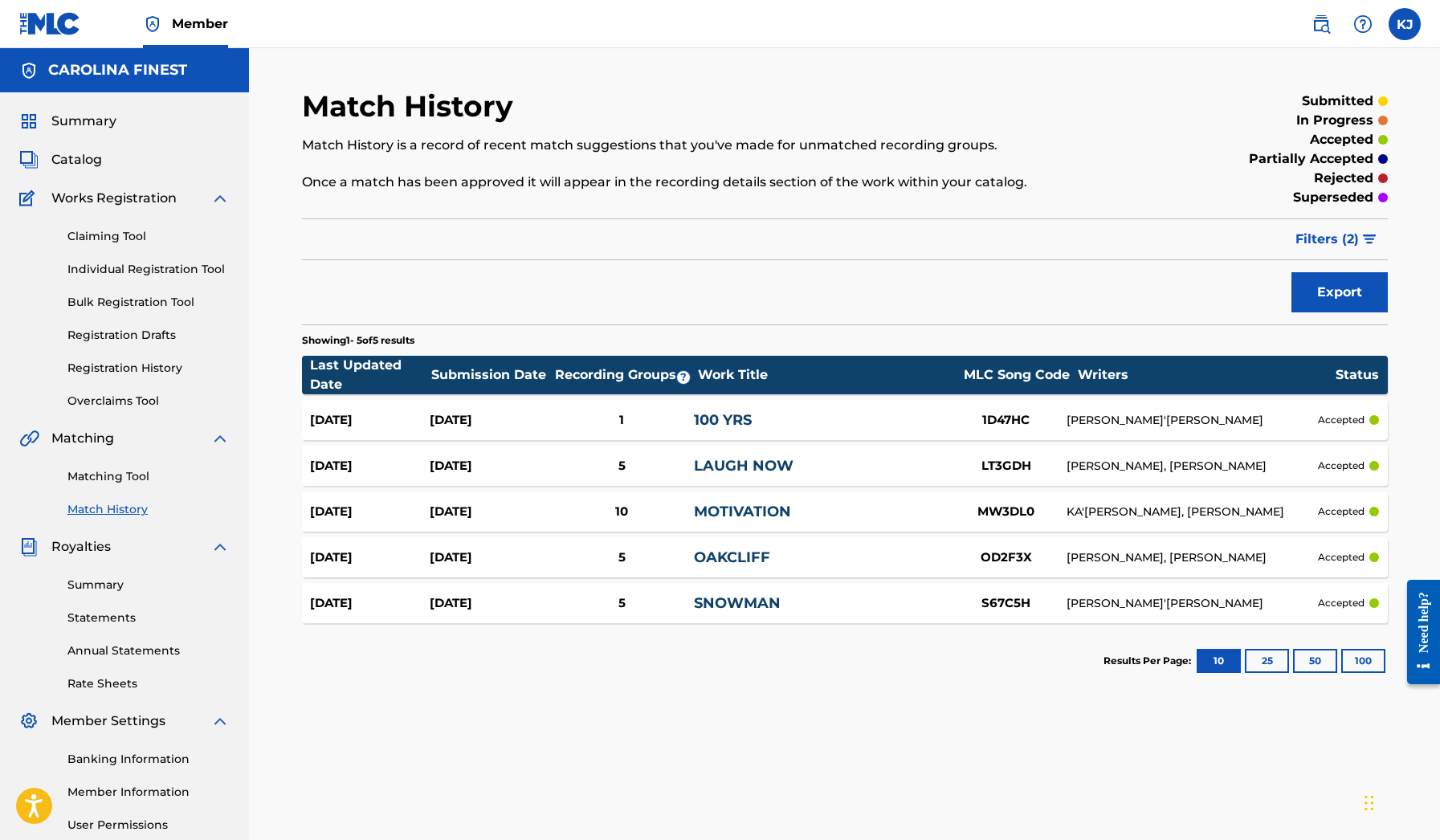
click at [769, 515] on link "MOTIVATION" at bounding box center [742, 512] width 97 height 18
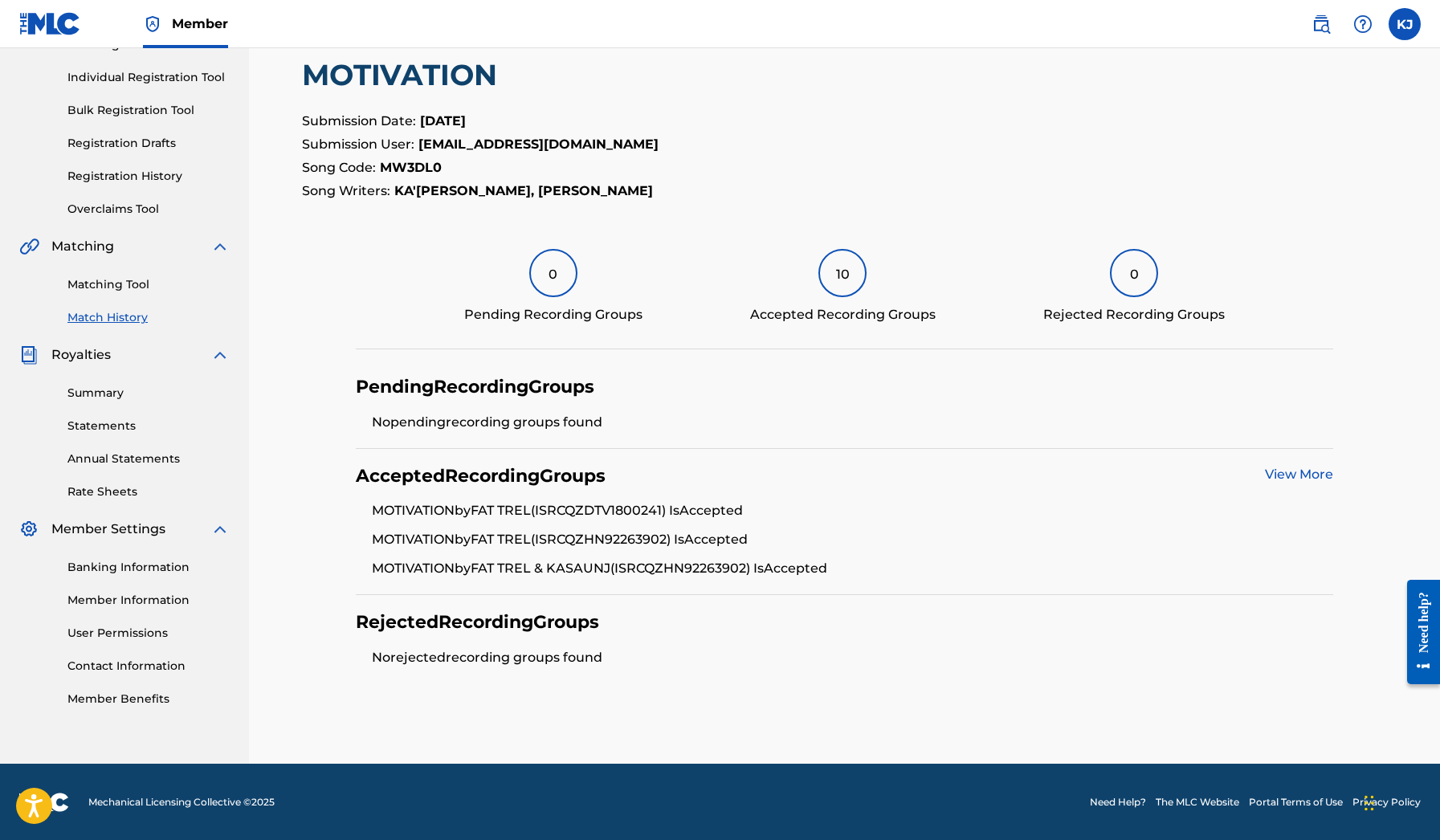
scroll to position [191, 0]
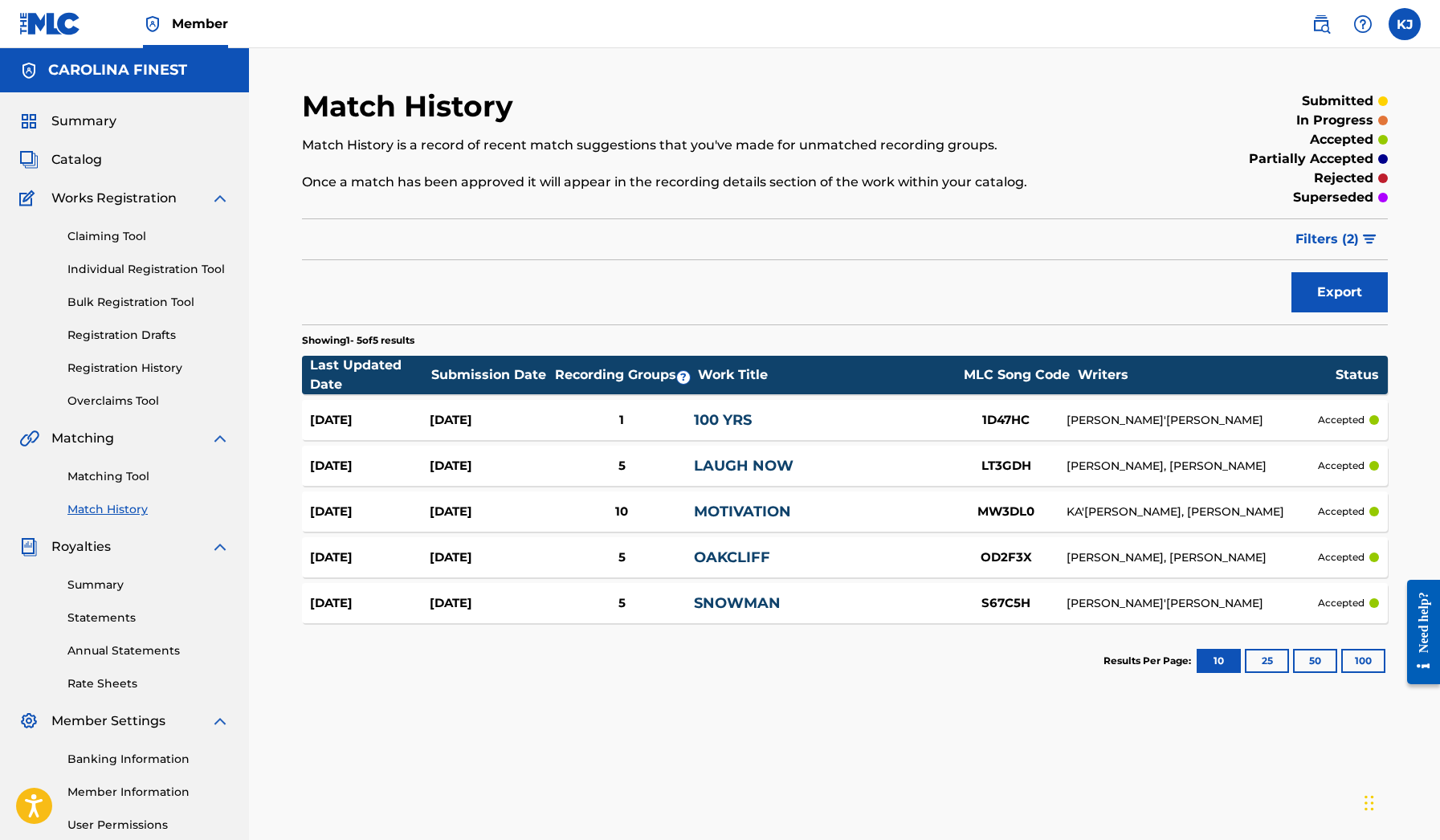
click at [756, 549] on link "OAKCLIFF" at bounding box center [732, 557] width 76 height 18
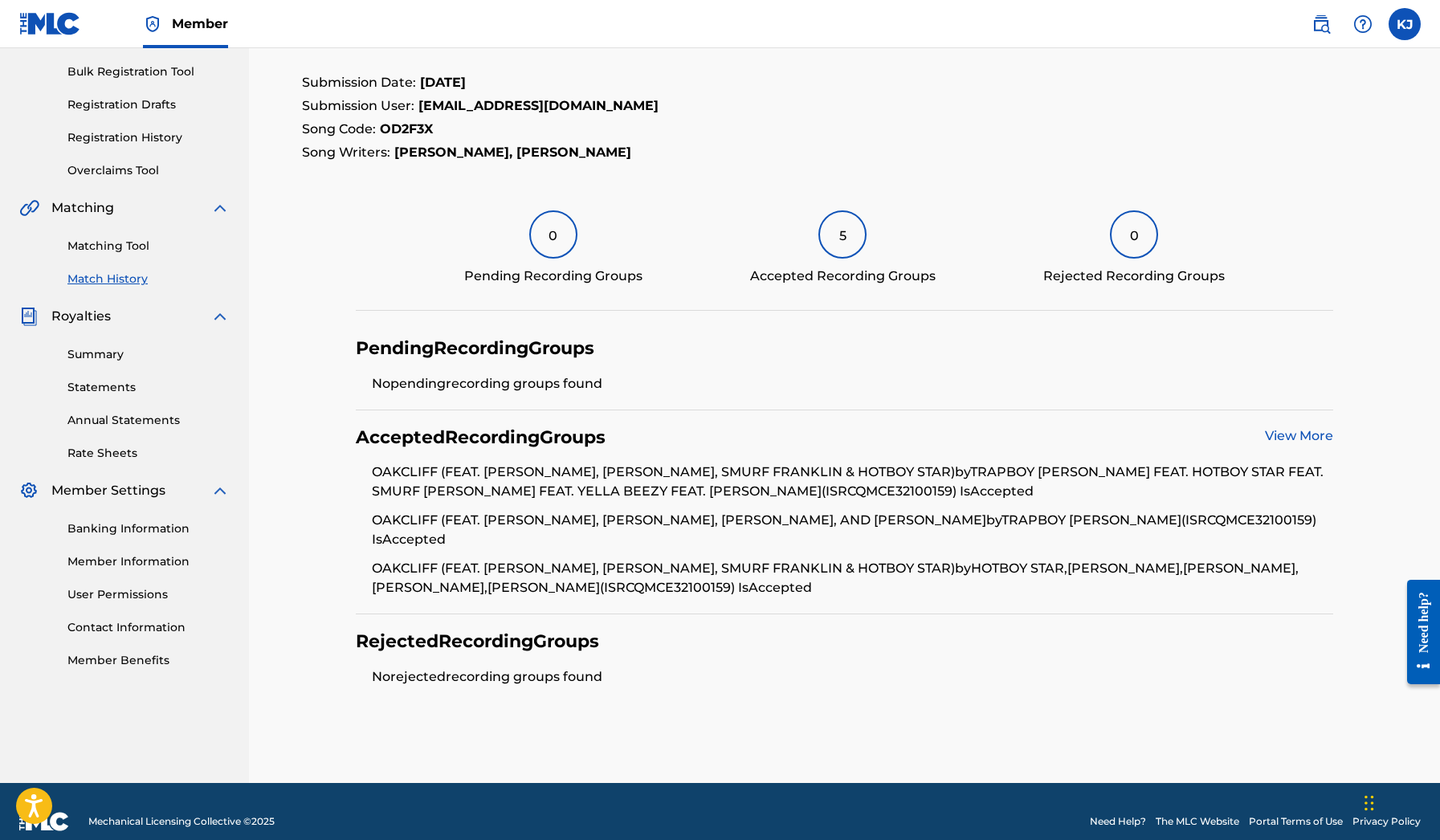
scroll to position [230, 0]
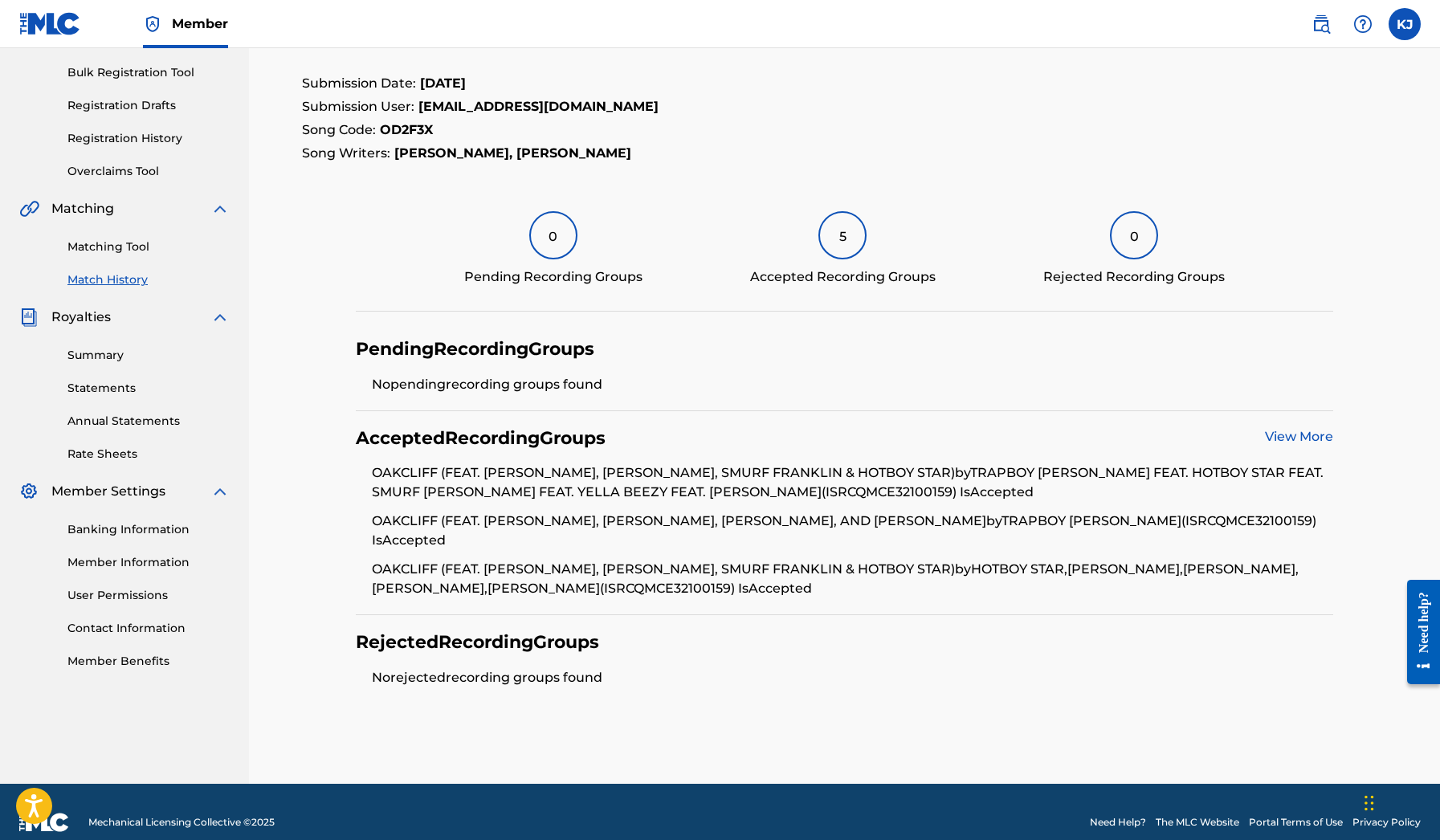
click at [1294, 436] on link "View More" at bounding box center [1299, 437] width 69 height 16
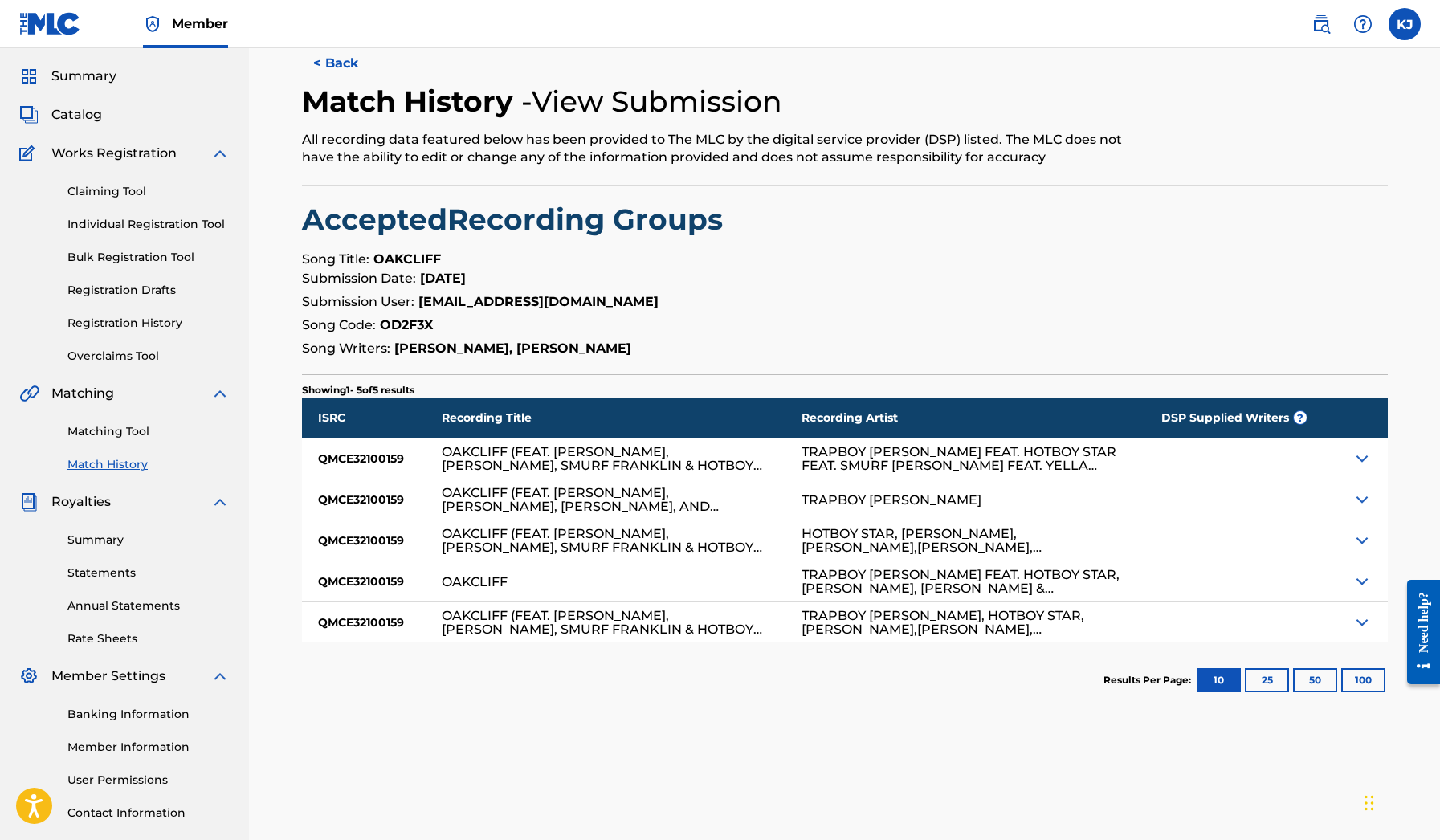
scroll to position [56, 0]
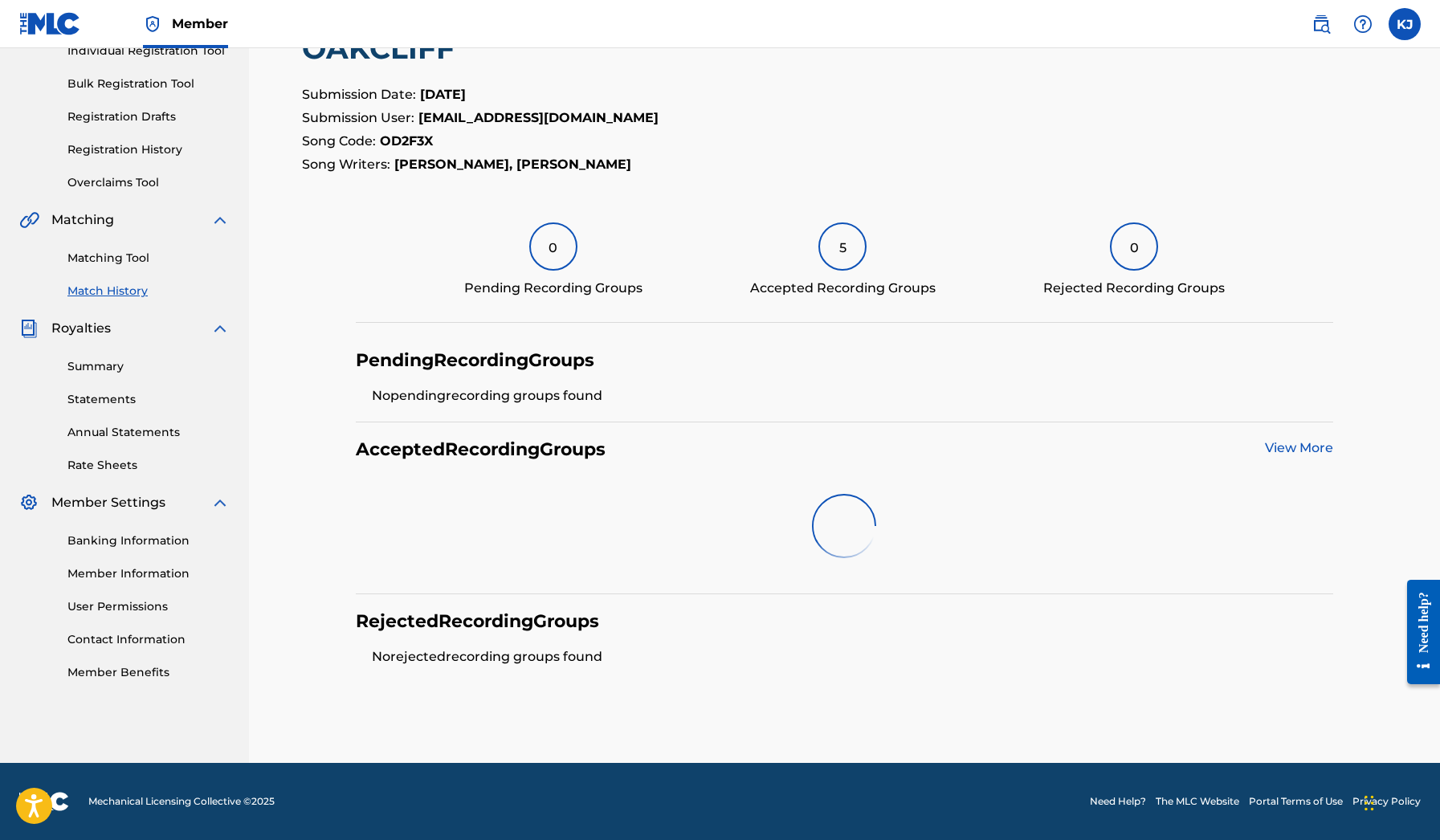
scroll to position [217, 0]
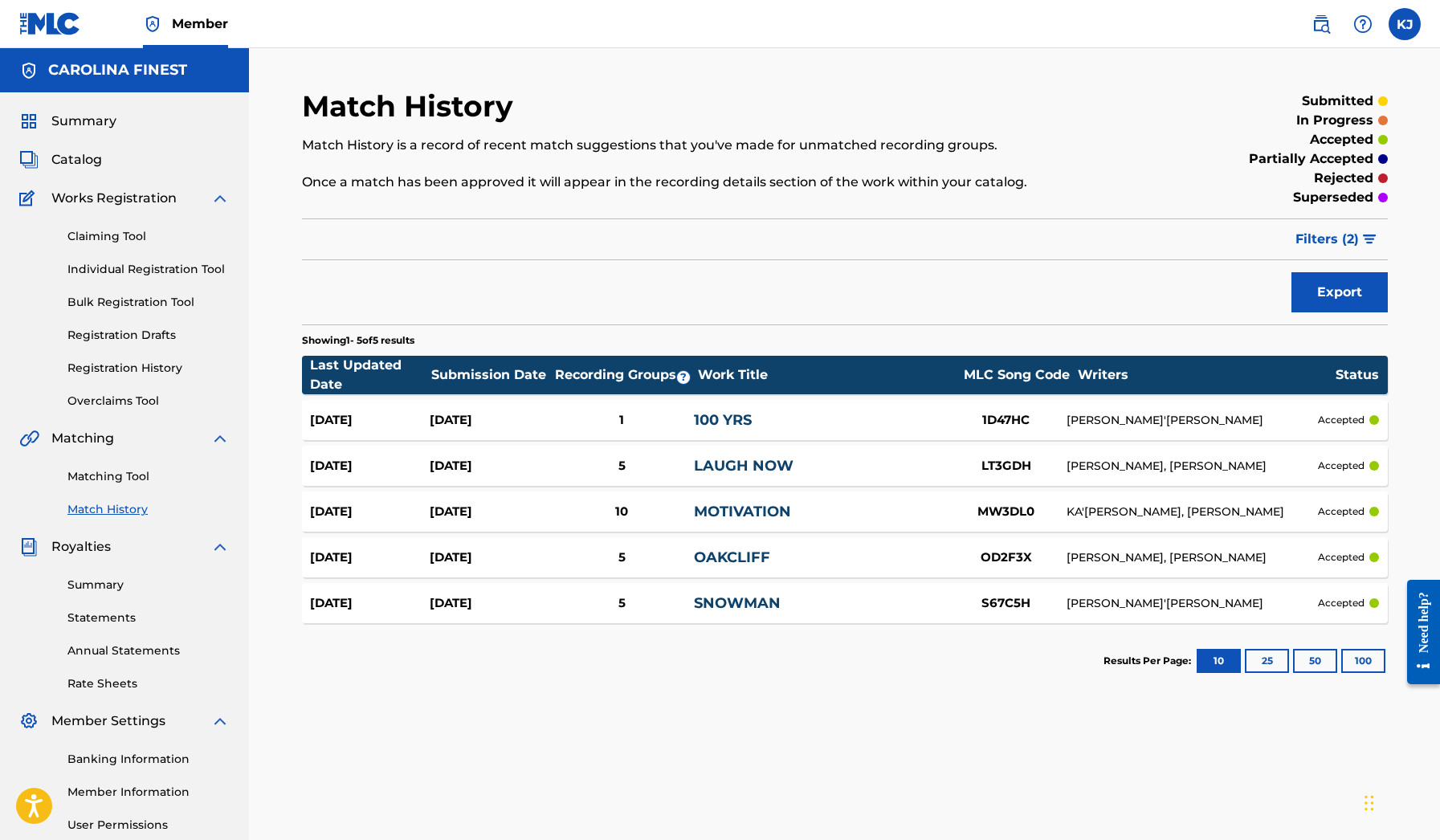
click at [1157, 467] on div "[PERSON_NAME], [PERSON_NAME]" at bounding box center [1193, 466] width 253 height 17
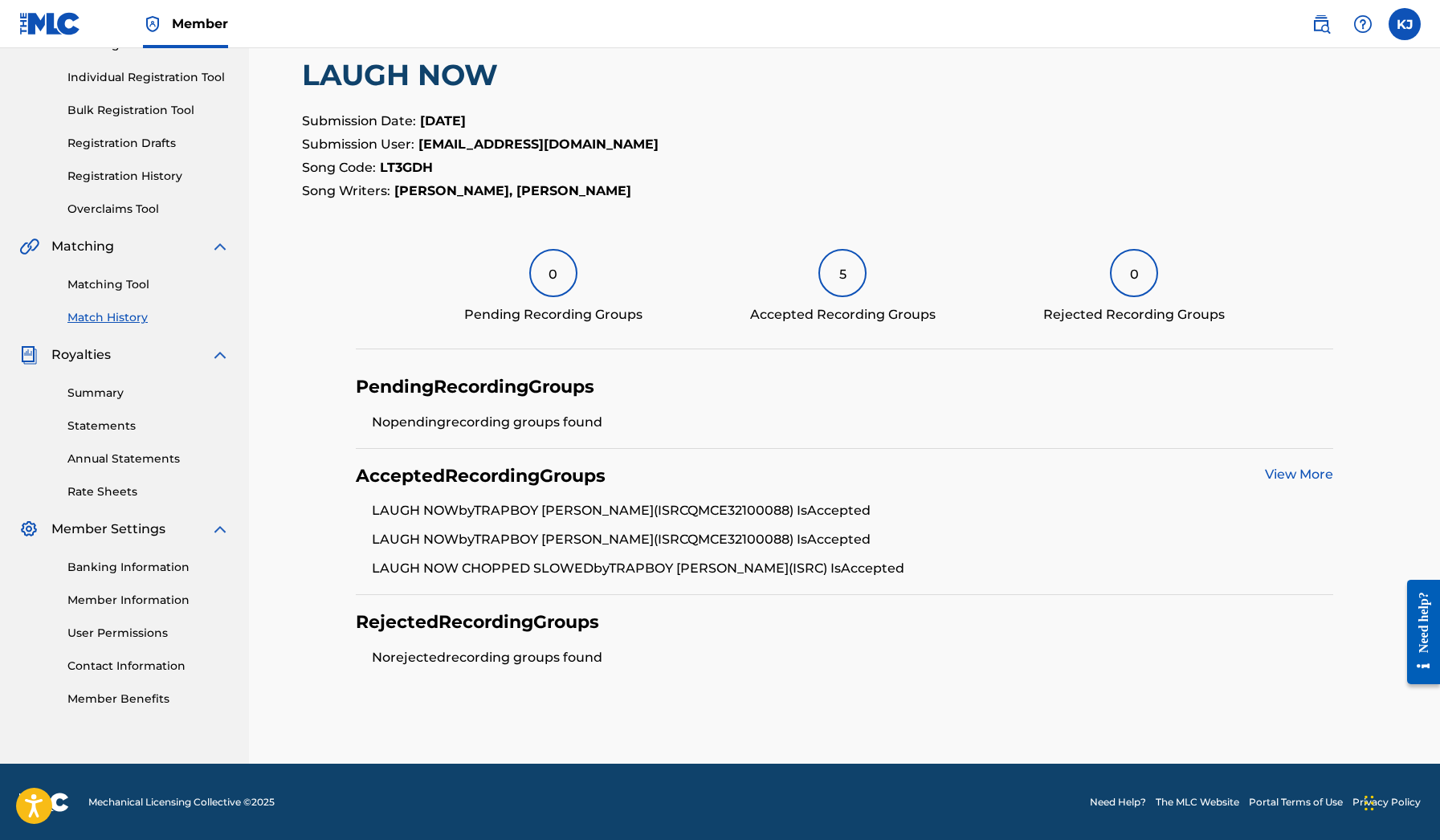
scroll to position [191, 0]
click at [1296, 481] on link "View More" at bounding box center [1299, 475] width 69 height 16
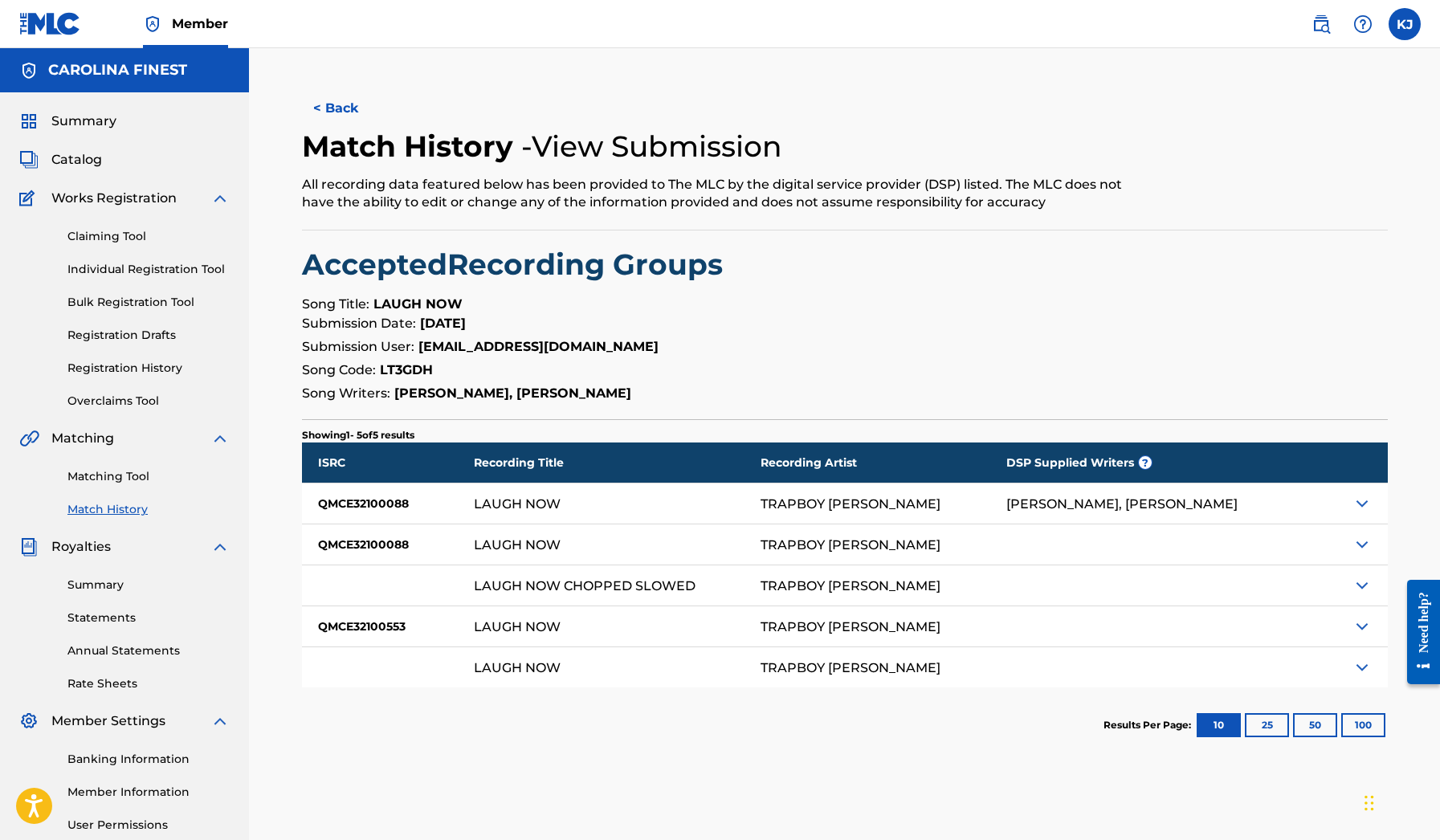
click at [1333, 503] on div at bounding box center [1345, 503] width 84 height 40
click at [1362, 502] on img at bounding box center [1363, 504] width 20 height 20
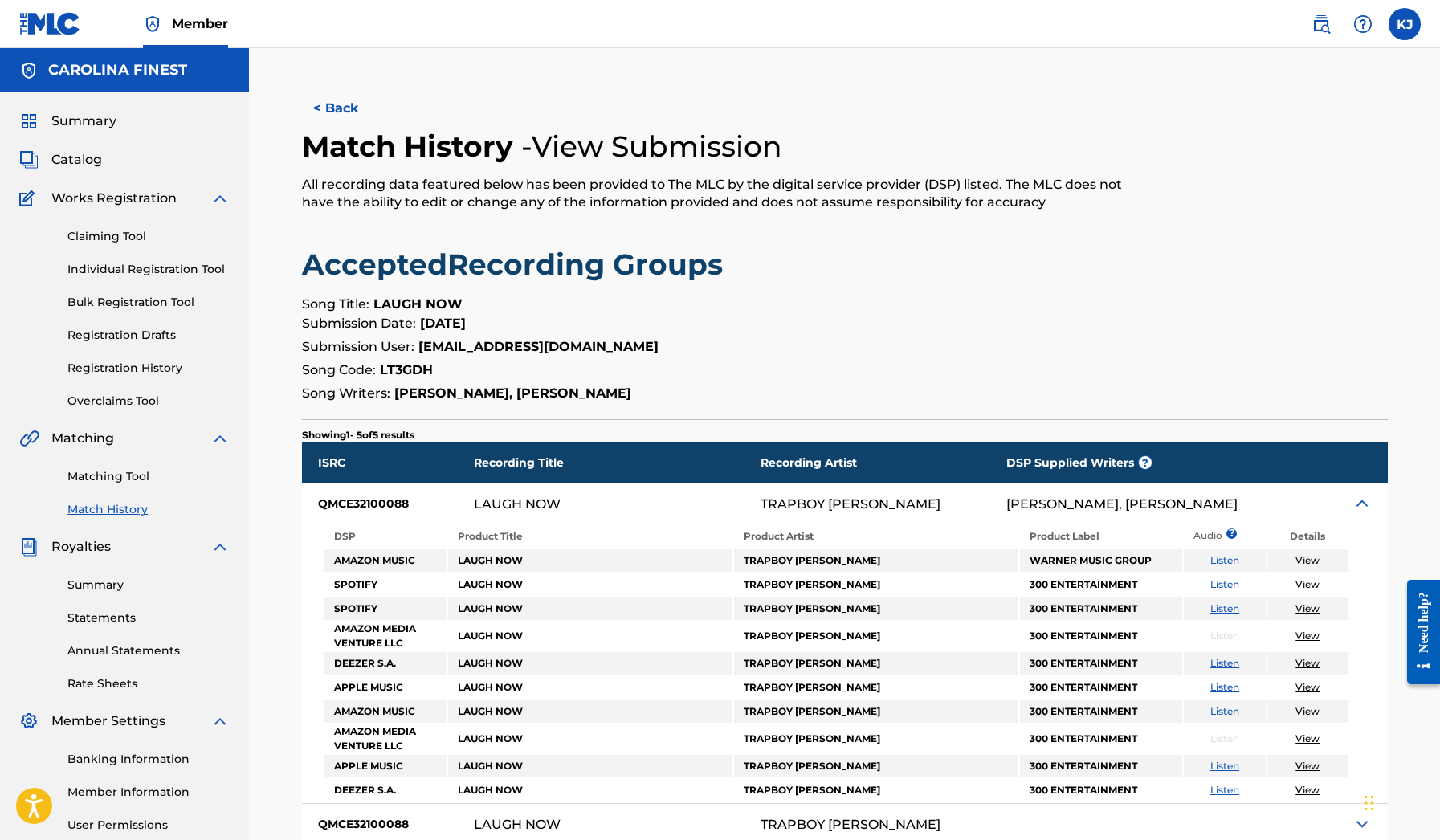
click at [1362, 502] on img at bounding box center [1363, 504] width 20 height 20
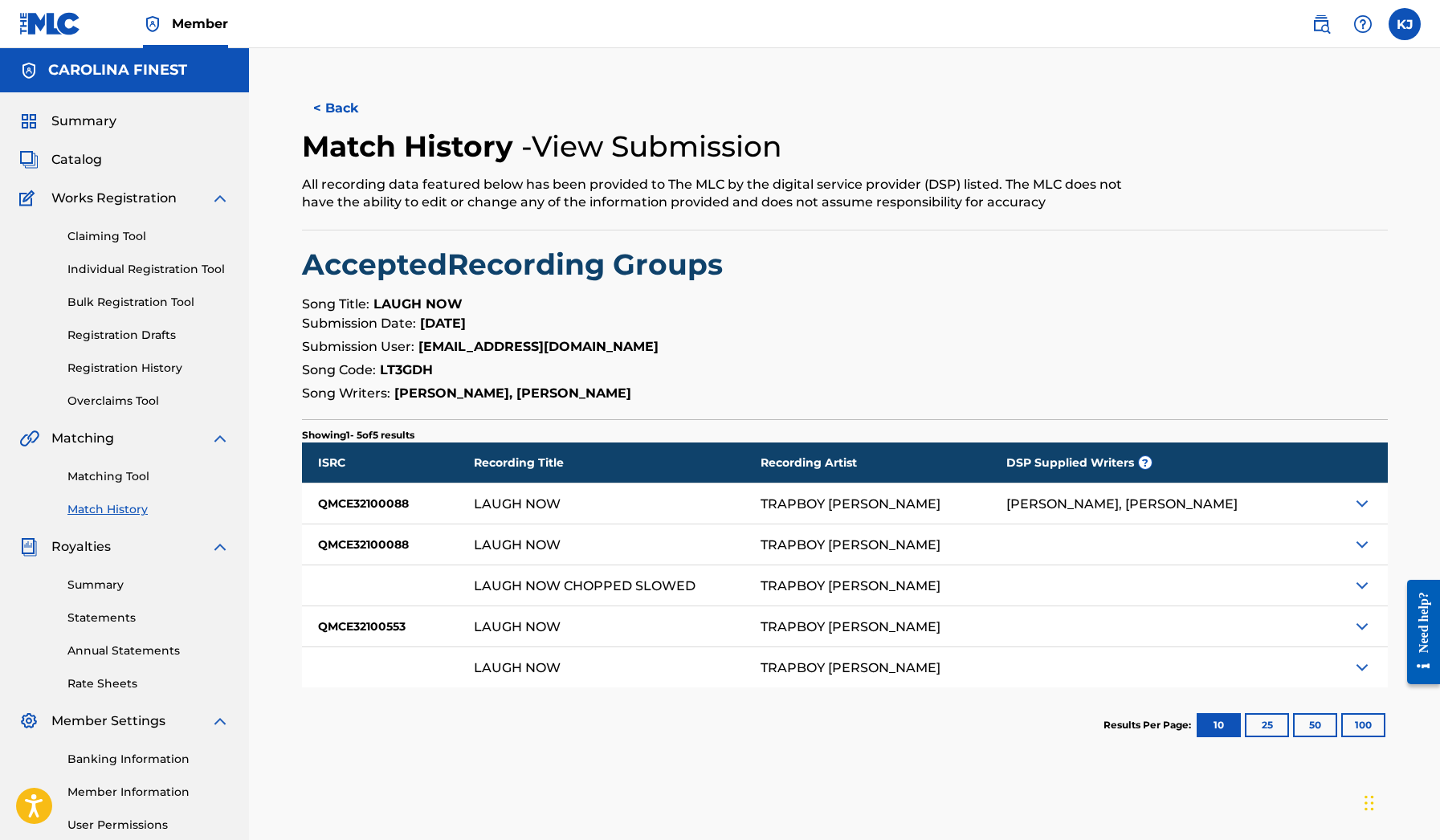
click at [1353, 660] on img at bounding box center [1363, 668] width 20 height 20
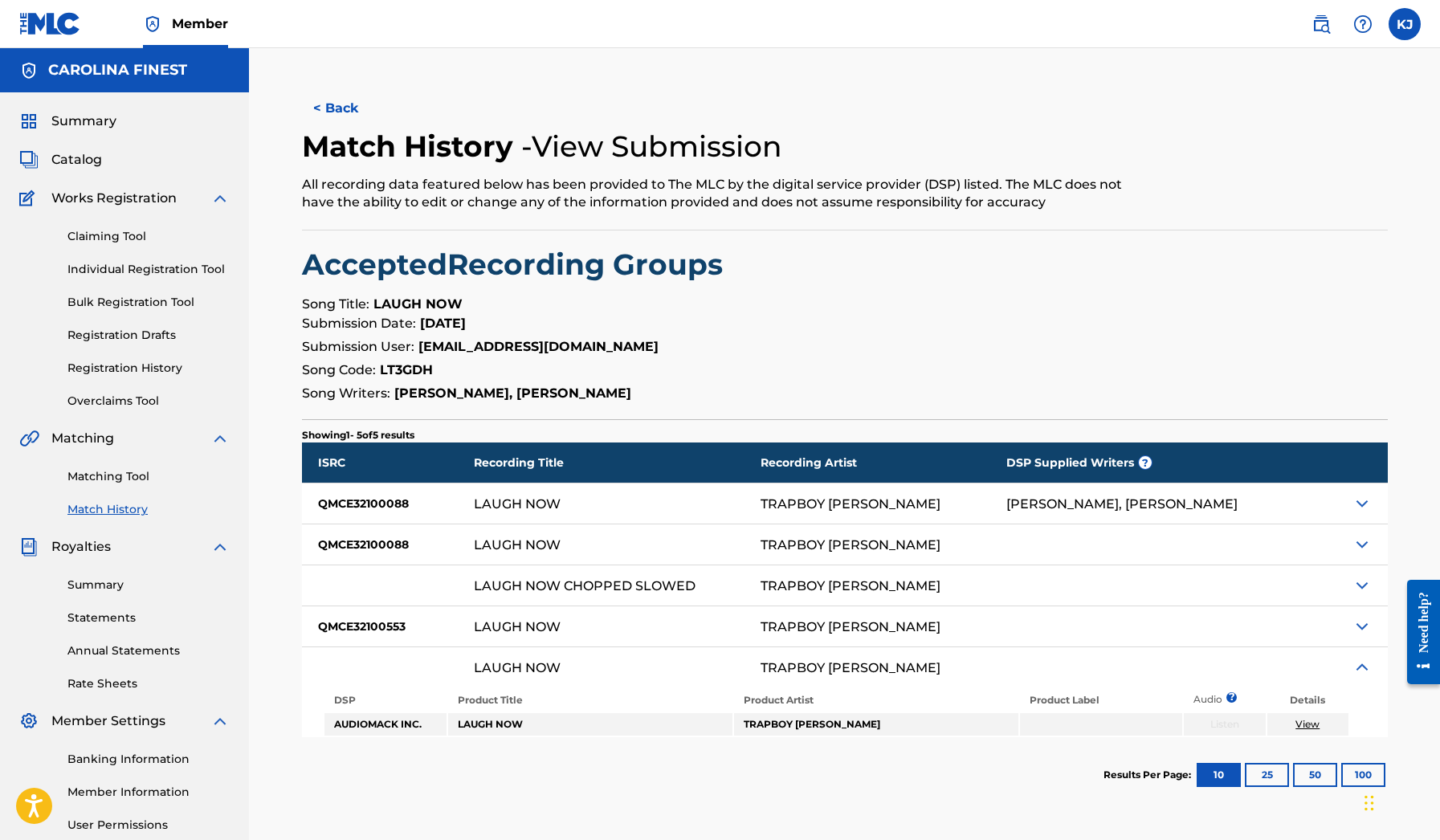
click at [1353, 660] on img at bounding box center [1363, 668] width 20 height 20
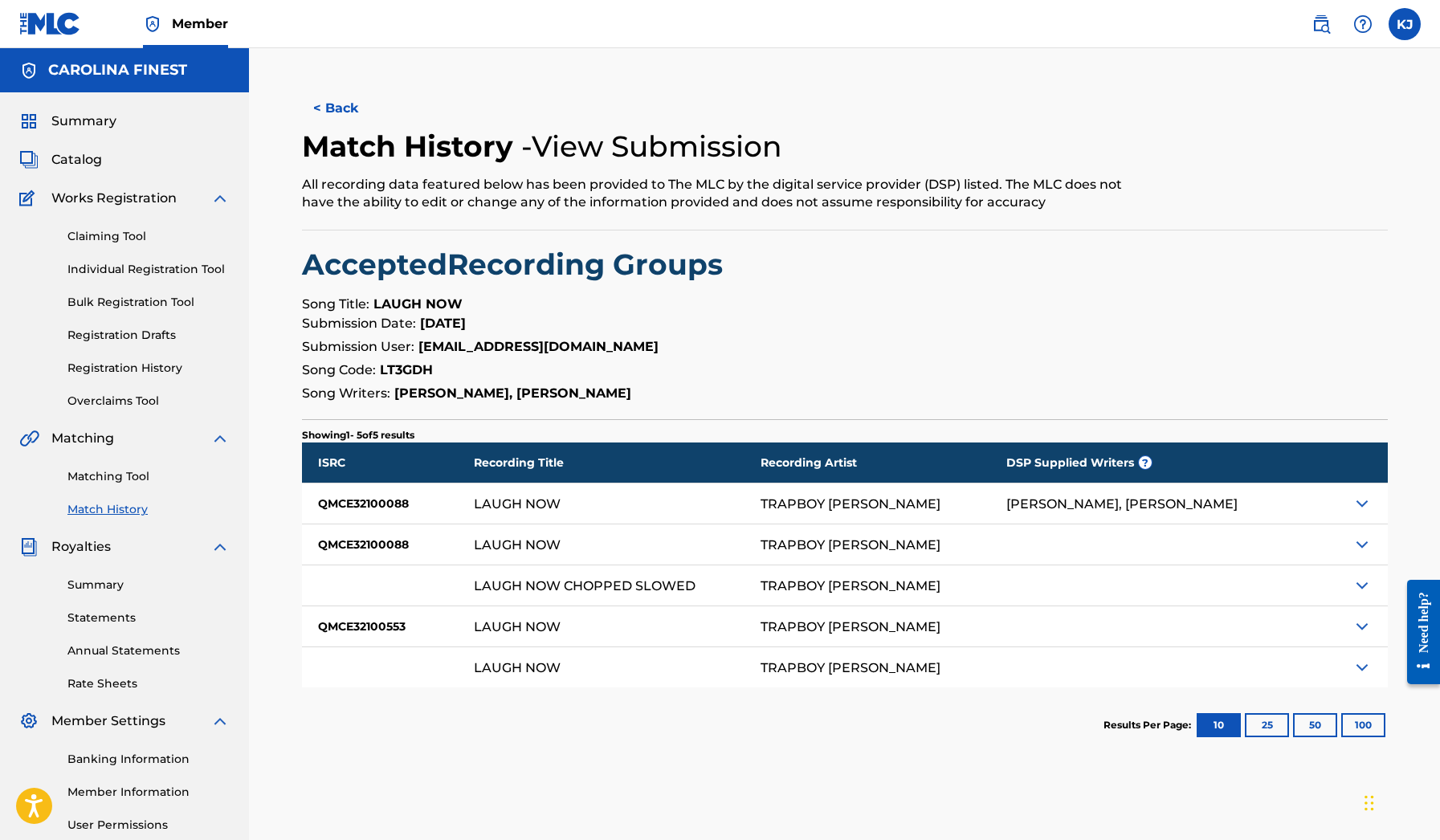
click at [1363, 669] on img at bounding box center [1363, 668] width 20 height 20
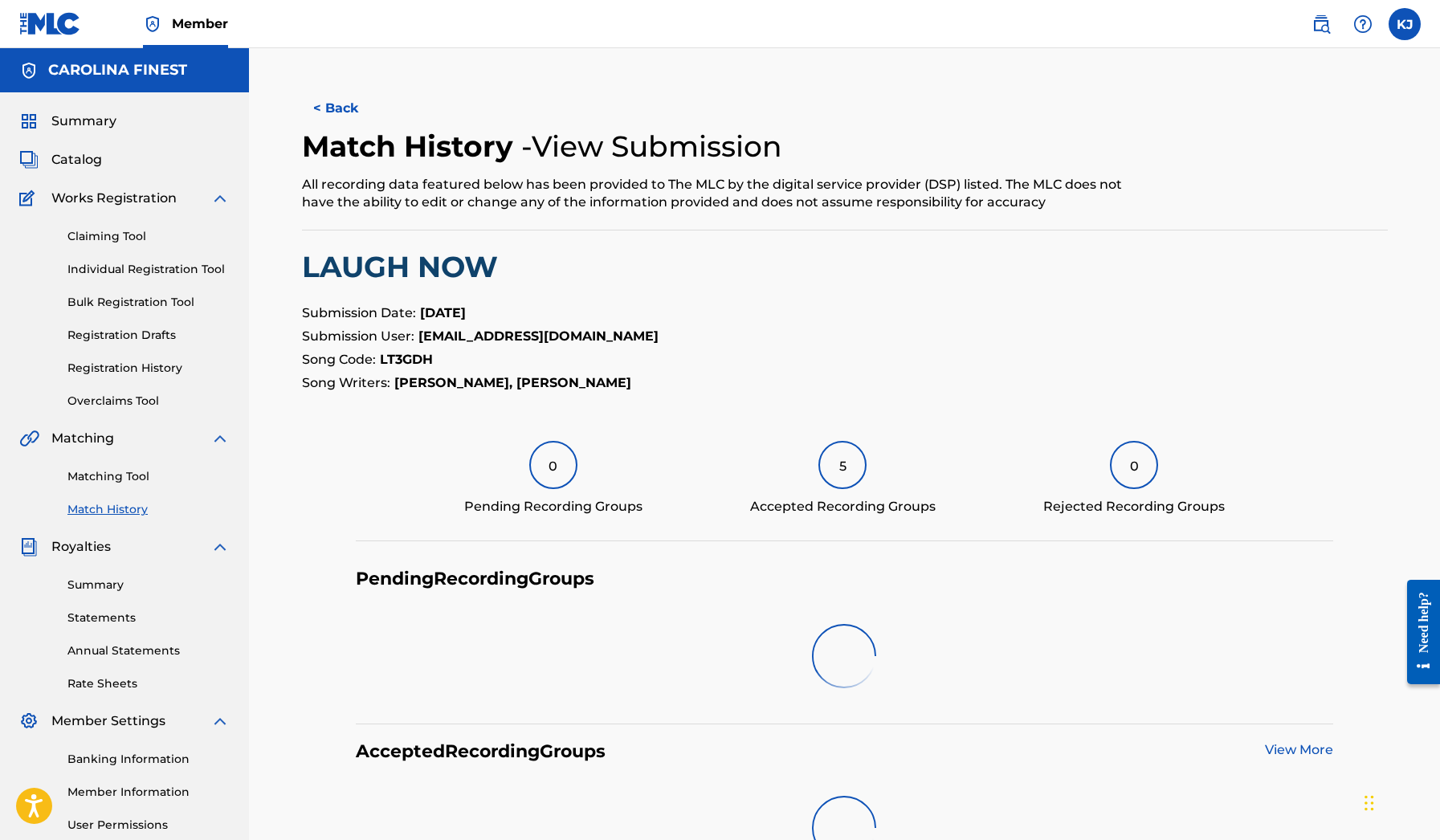
scroll to position [191, 0]
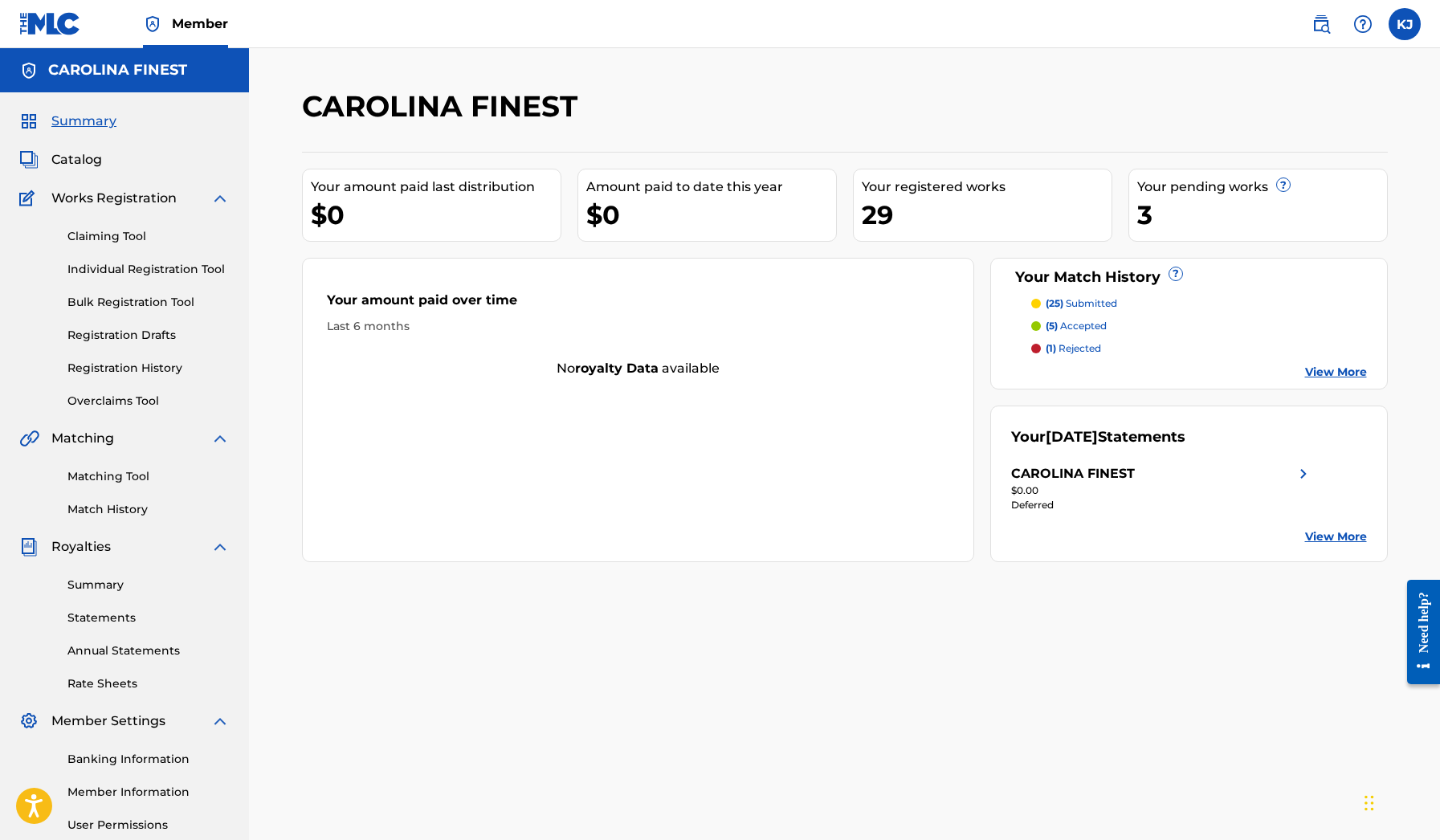
click at [1295, 477] on img at bounding box center [1304, 474] width 20 height 20
